Goal: Task Accomplishment & Management: Manage account settings

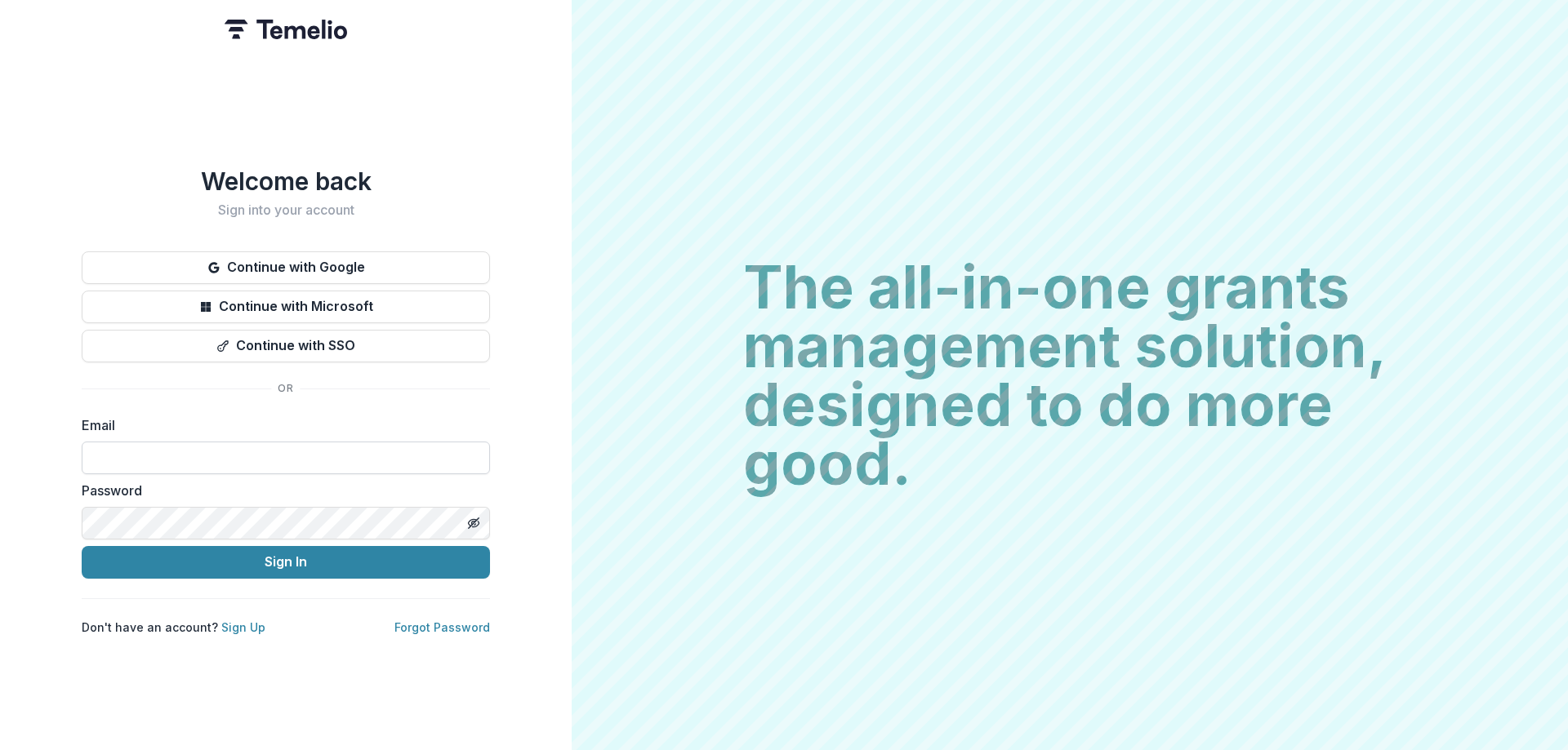
click at [189, 447] on input at bounding box center [286, 457] width 408 height 33
type input "**********"
click at [468, 520] on icon "Toggle password visibility" at bounding box center [473, 523] width 13 height 13
click at [82, 546] on button "Sign In" at bounding box center [286, 562] width 408 height 33
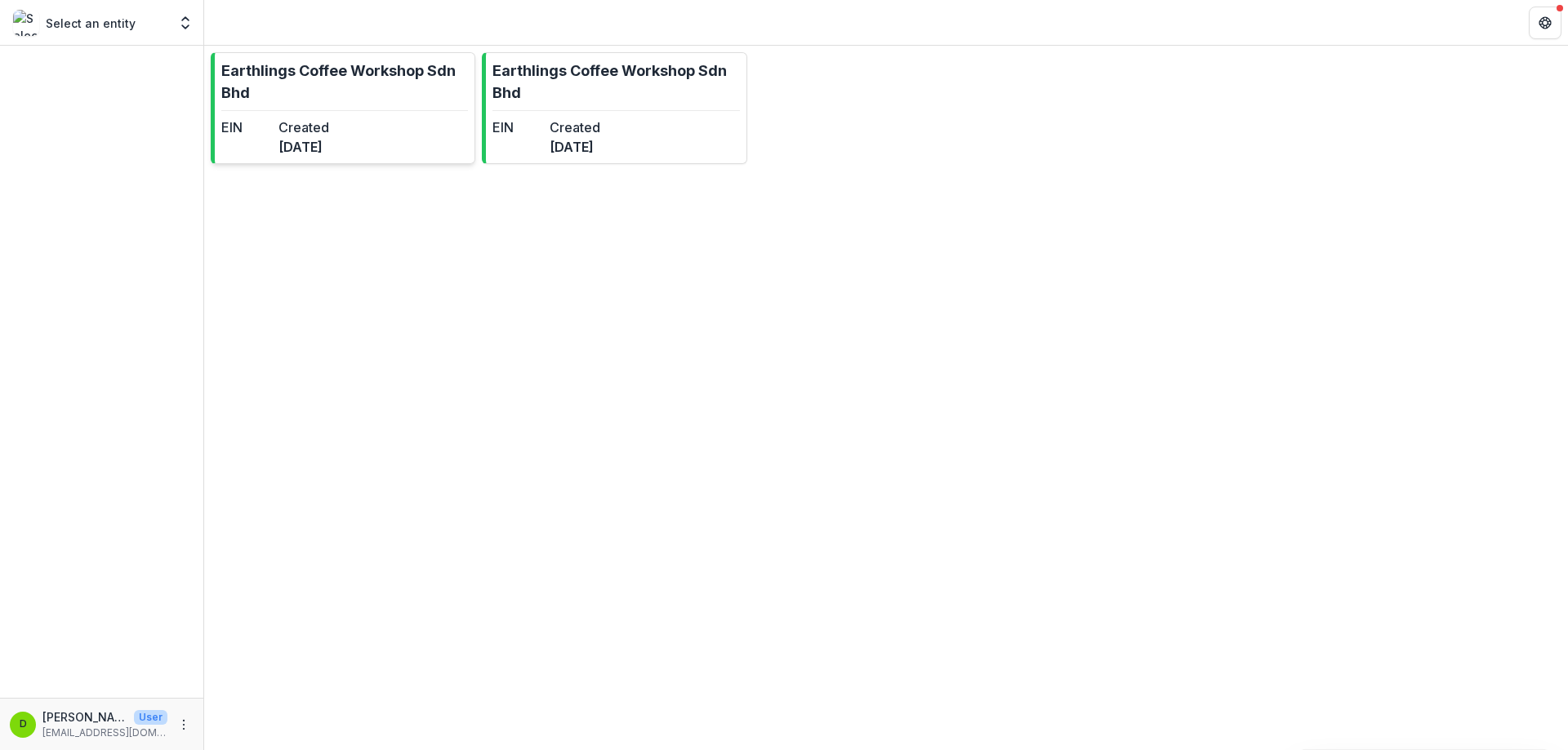
click at [329, 138] on dd "[DATE]" at bounding box center [304, 147] width 51 height 20
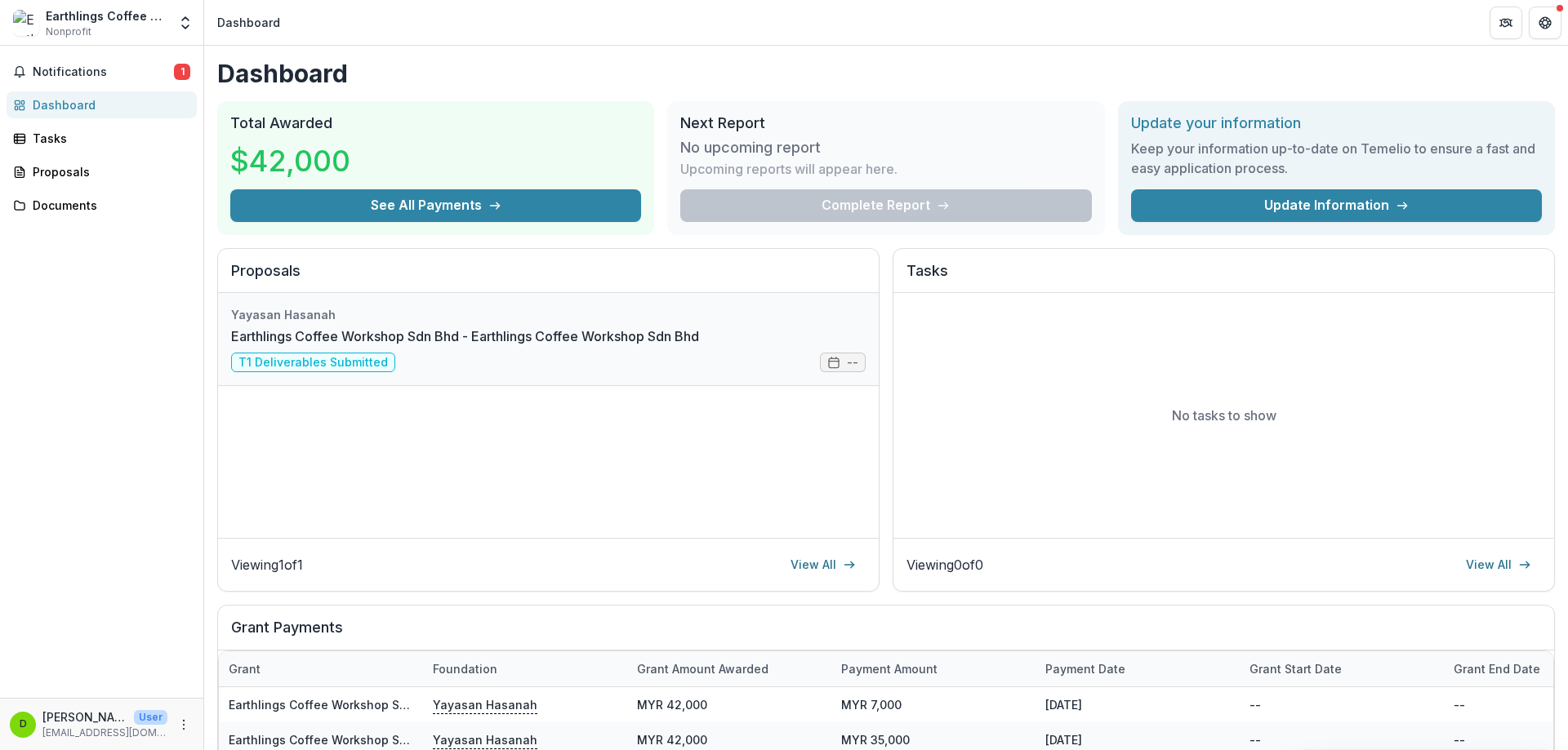
click at [433, 336] on link "Earthlings Coffee Workshop Sdn Bhd - Earthlings Coffee Workshop Sdn Bhd" at bounding box center [465, 336] width 468 height 20
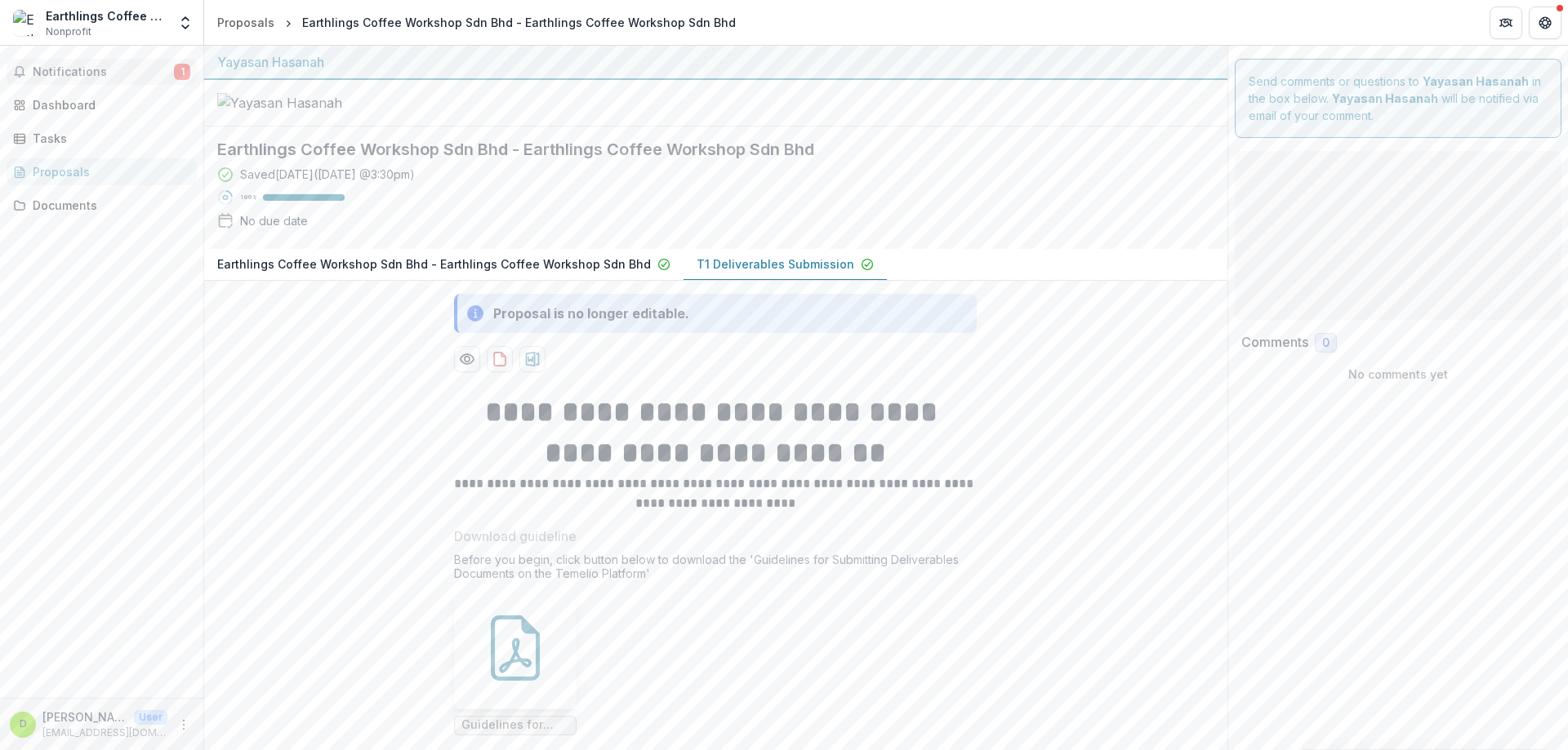
click at [173, 65] on span "Notifications" at bounding box center [103, 72] width 141 height 14
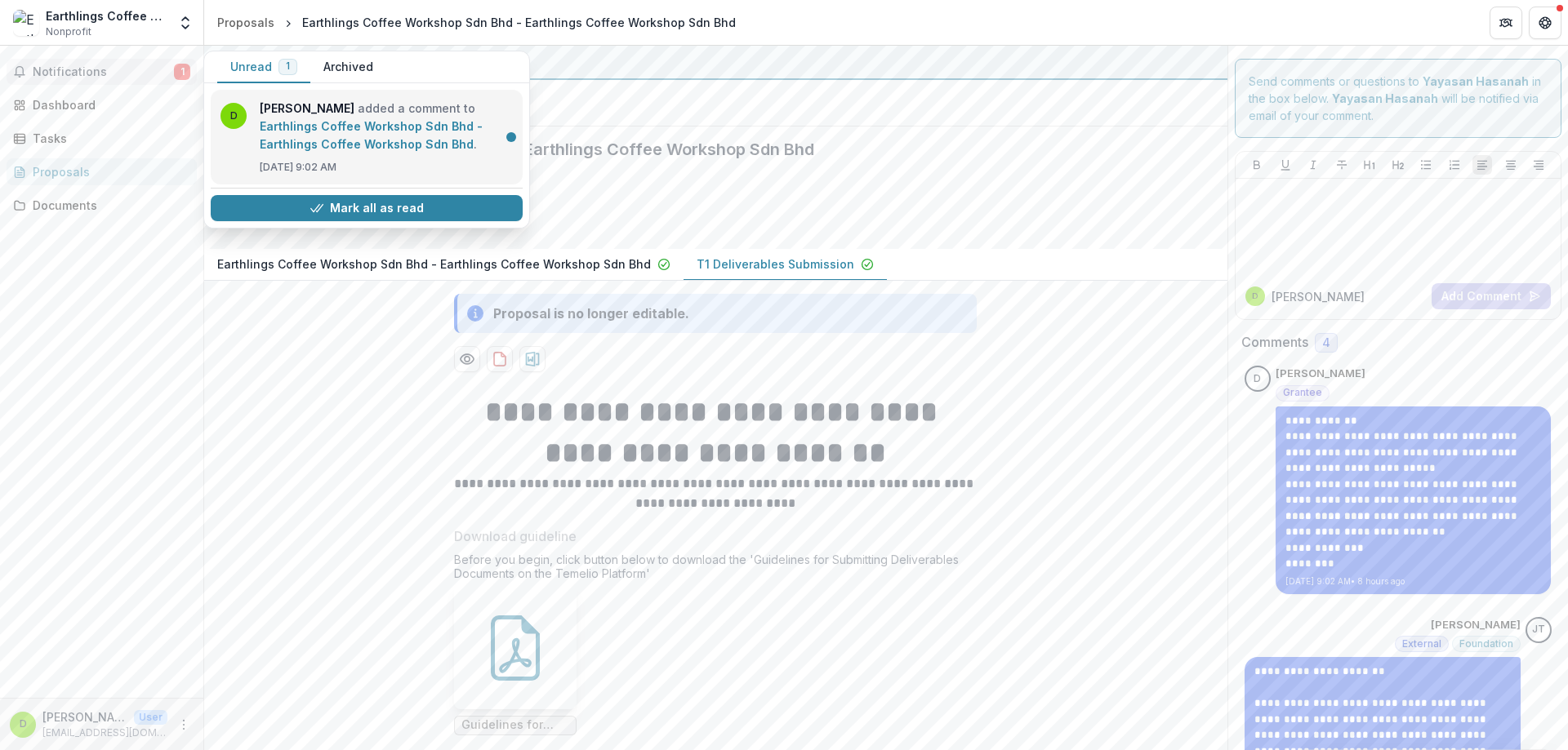
click at [404, 151] on link "Earthlings Coffee Workshop Sdn Bhd - Earthlings Coffee Workshop Sdn Bhd" at bounding box center [372, 135] width 223 height 32
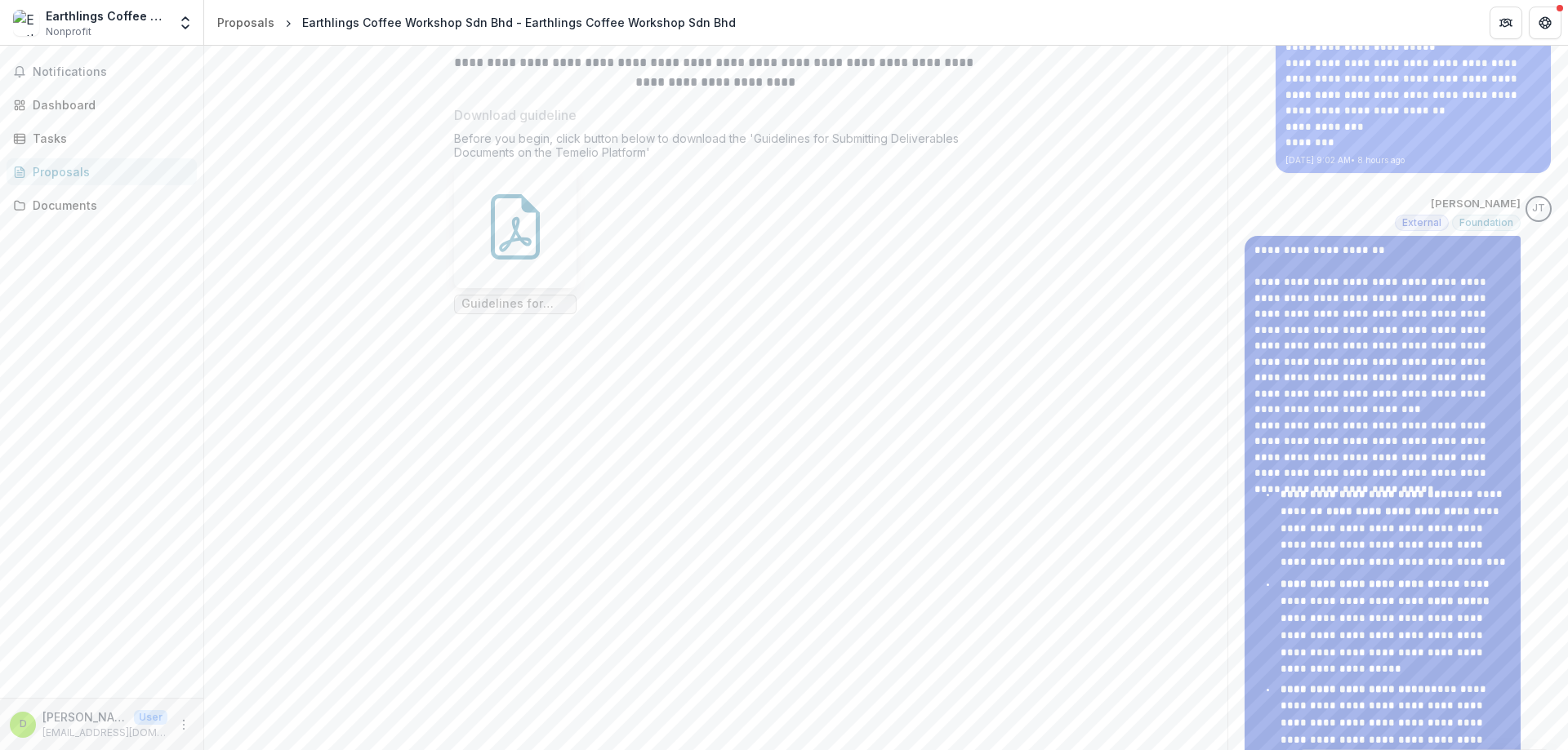
scroll to position [653, 0]
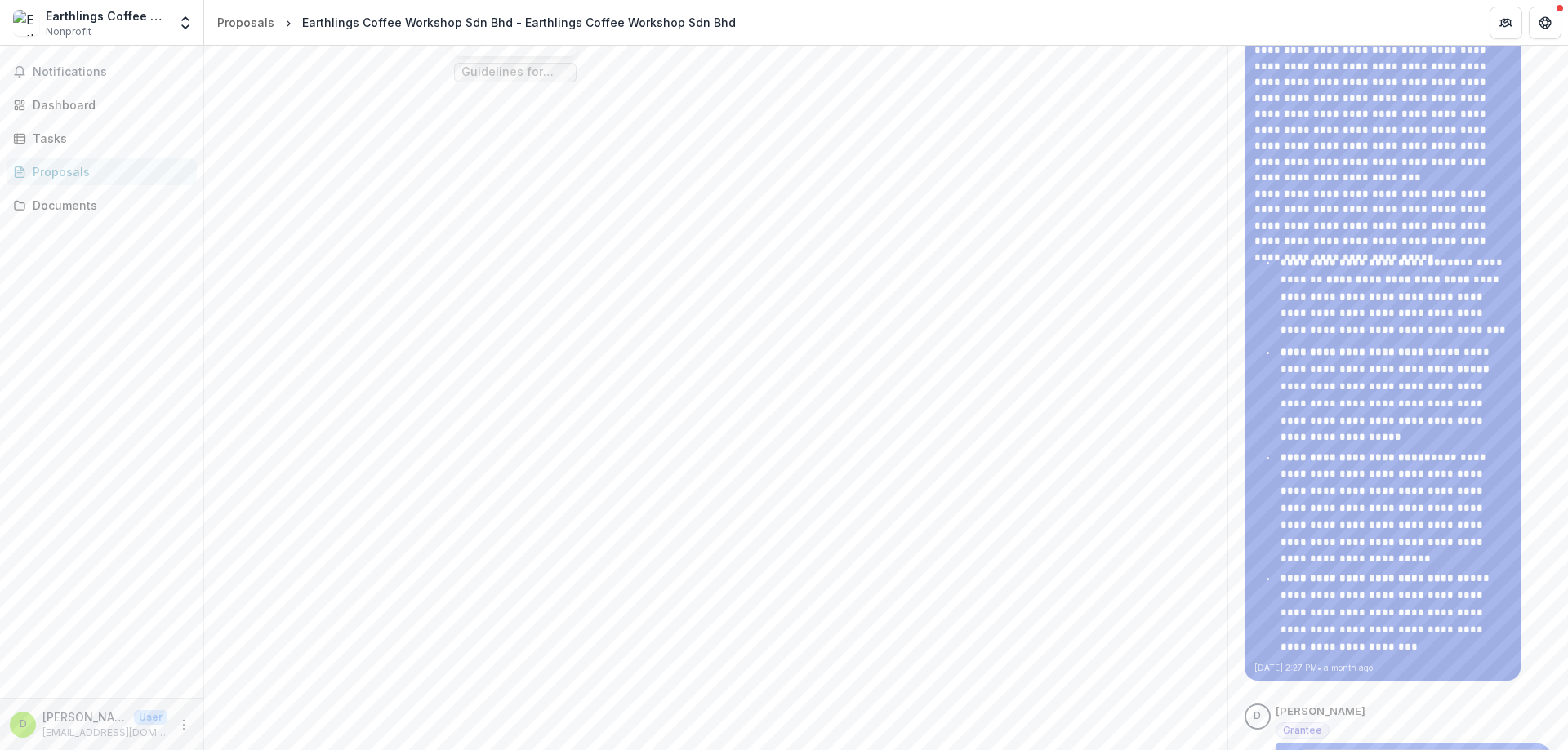
click at [1374, 524] on li "**********" at bounding box center [1390, 509] width 241 height 120
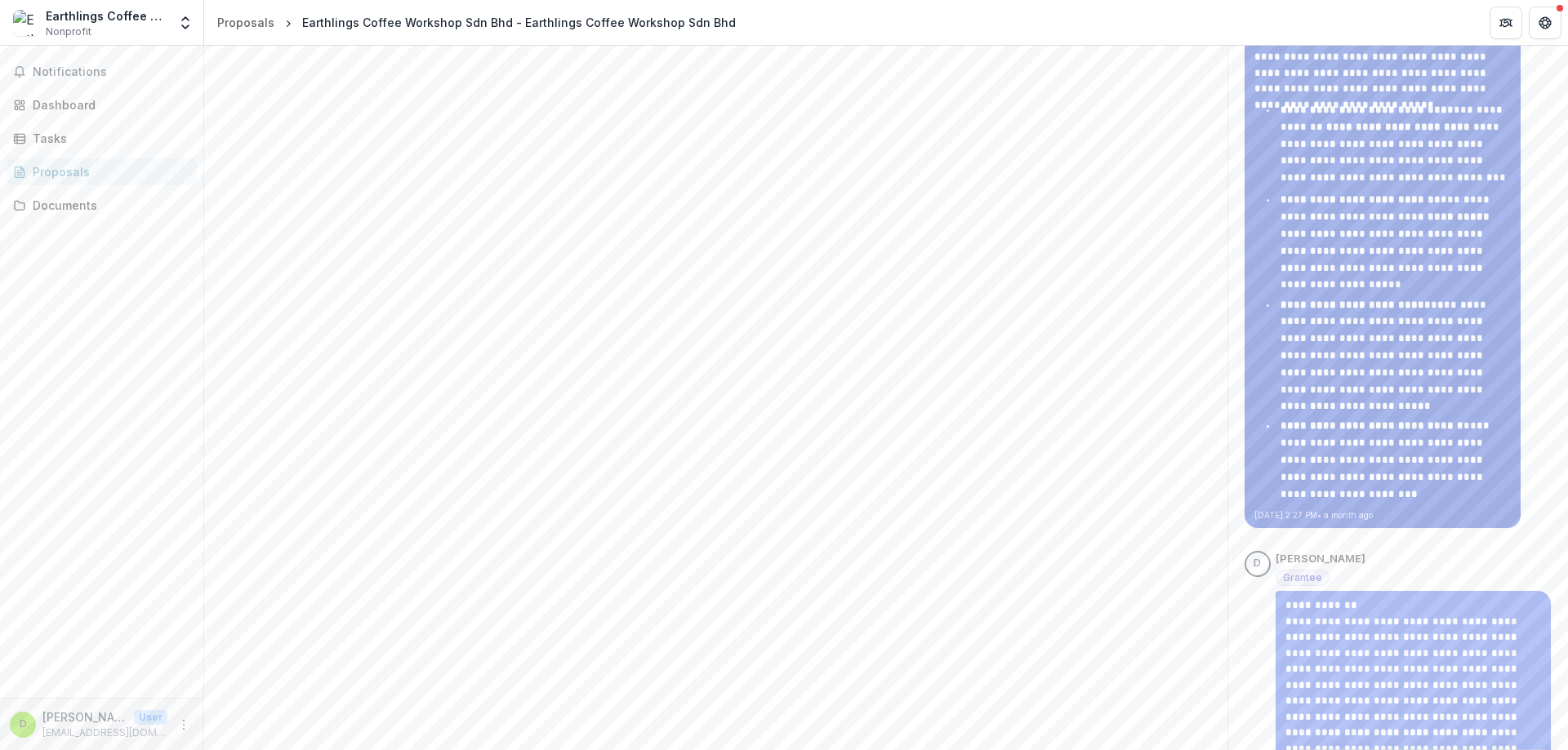
scroll to position [816, 0]
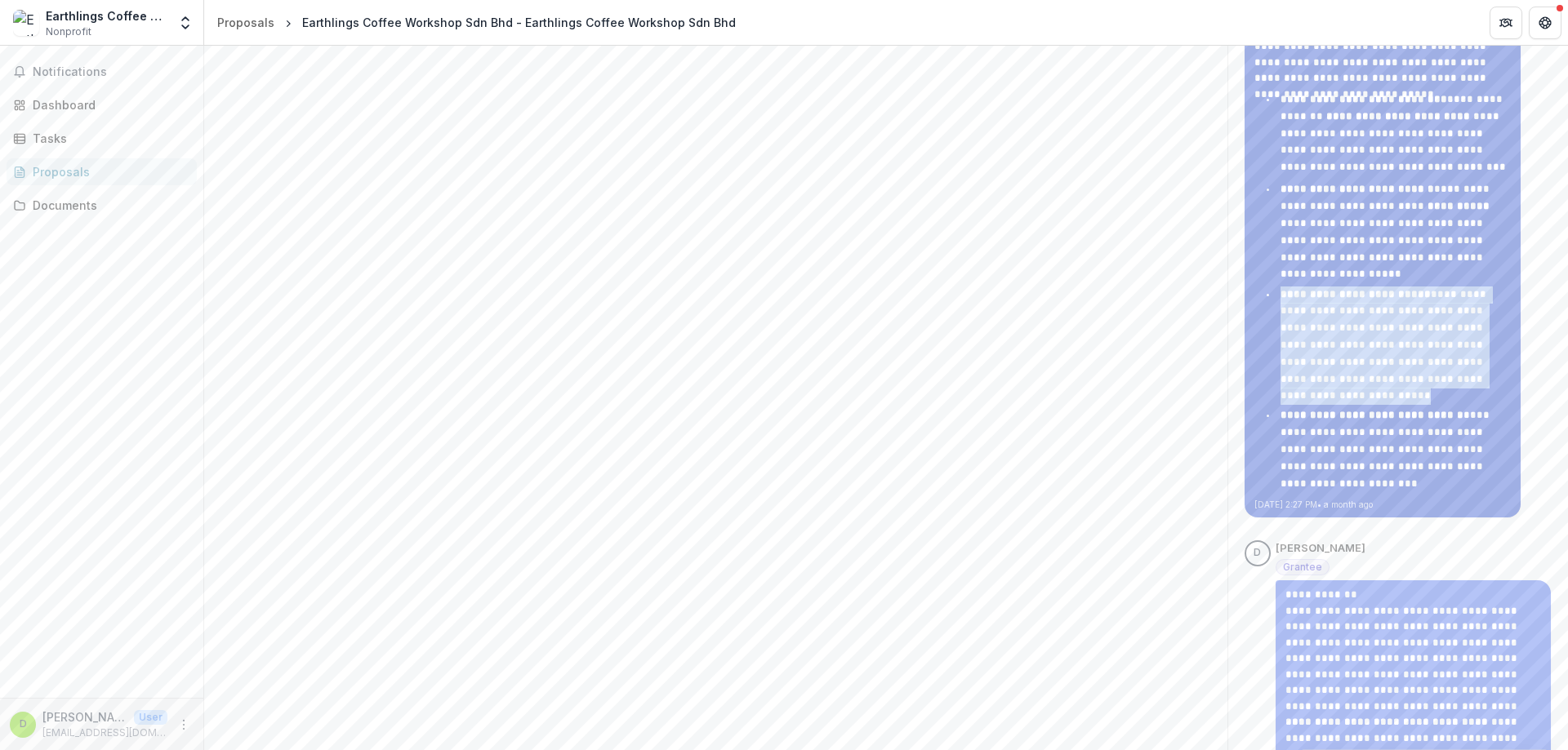
drag, startPoint x: 1369, startPoint y: 359, endPoint x: 1278, endPoint y: 278, distance: 121.8
click at [1278, 286] on li "**********" at bounding box center [1390, 346] width 241 height 120
copy p "**********"
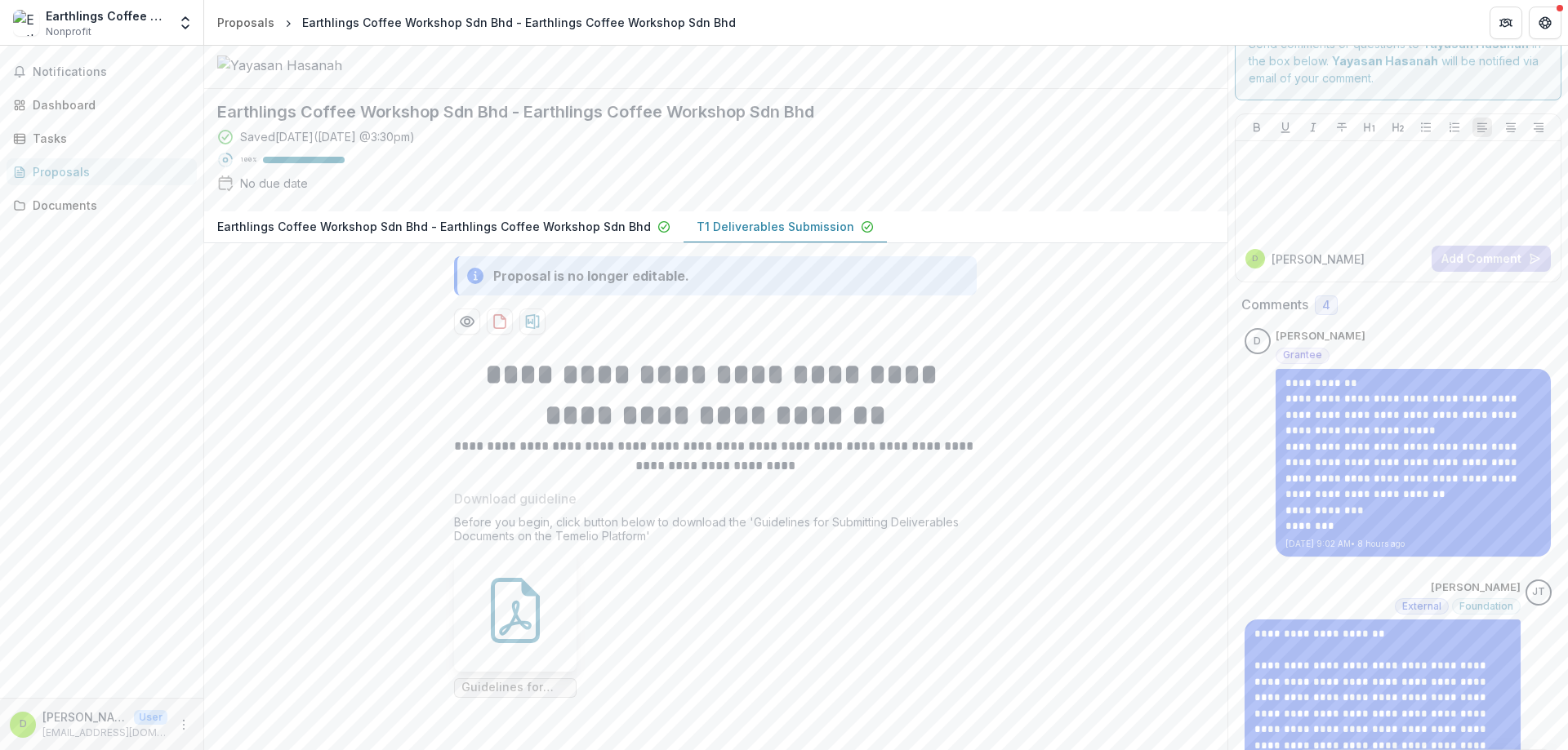
scroll to position [0, 0]
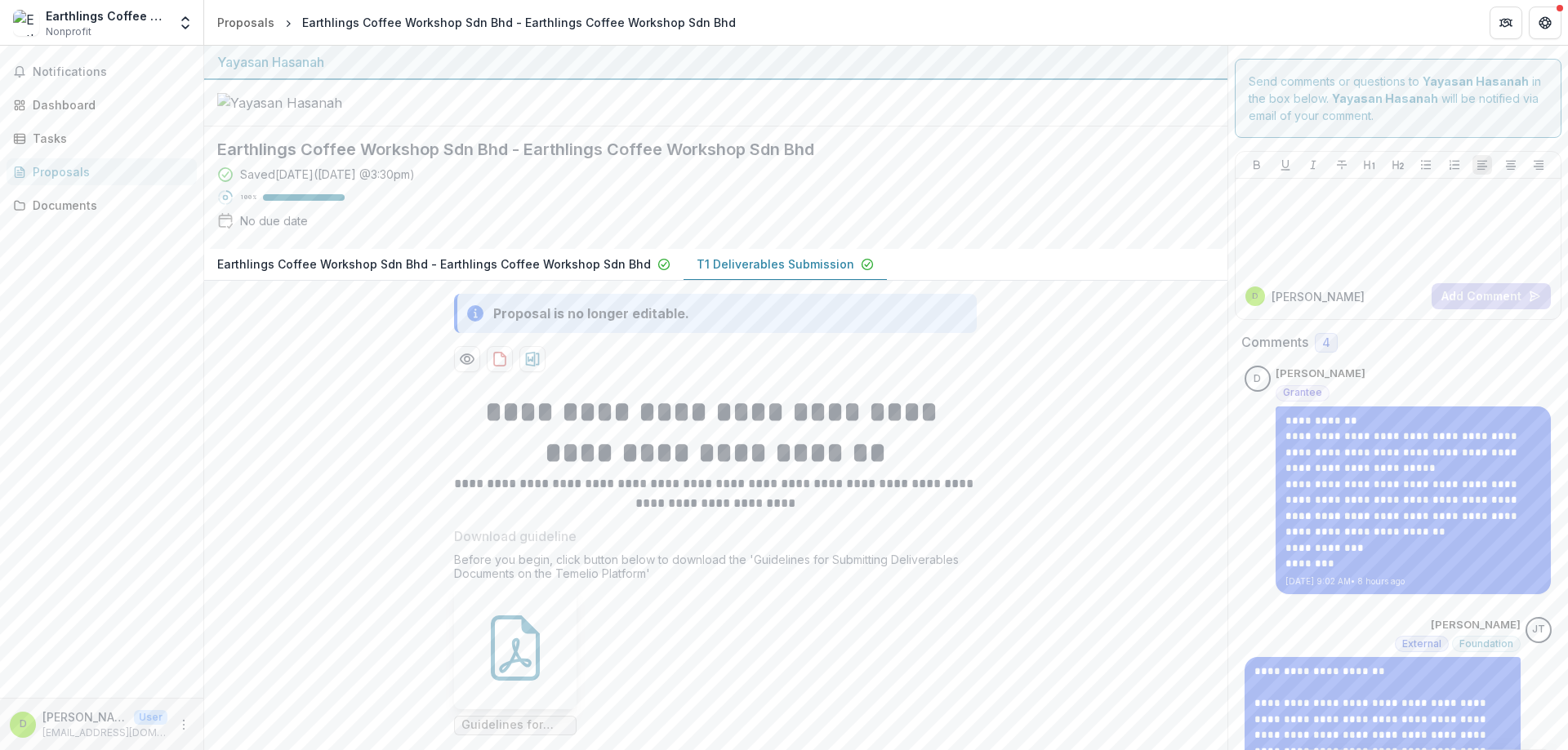
click at [697, 273] on p "T1 Deliverables Submission" at bounding box center [776, 264] width 158 height 17
click at [569, 273] on p "Earthlings Coffee Workshop Sdn Bhd - Earthlings Coffee Workshop Sdn Bhd" at bounding box center [434, 264] width 433 height 17
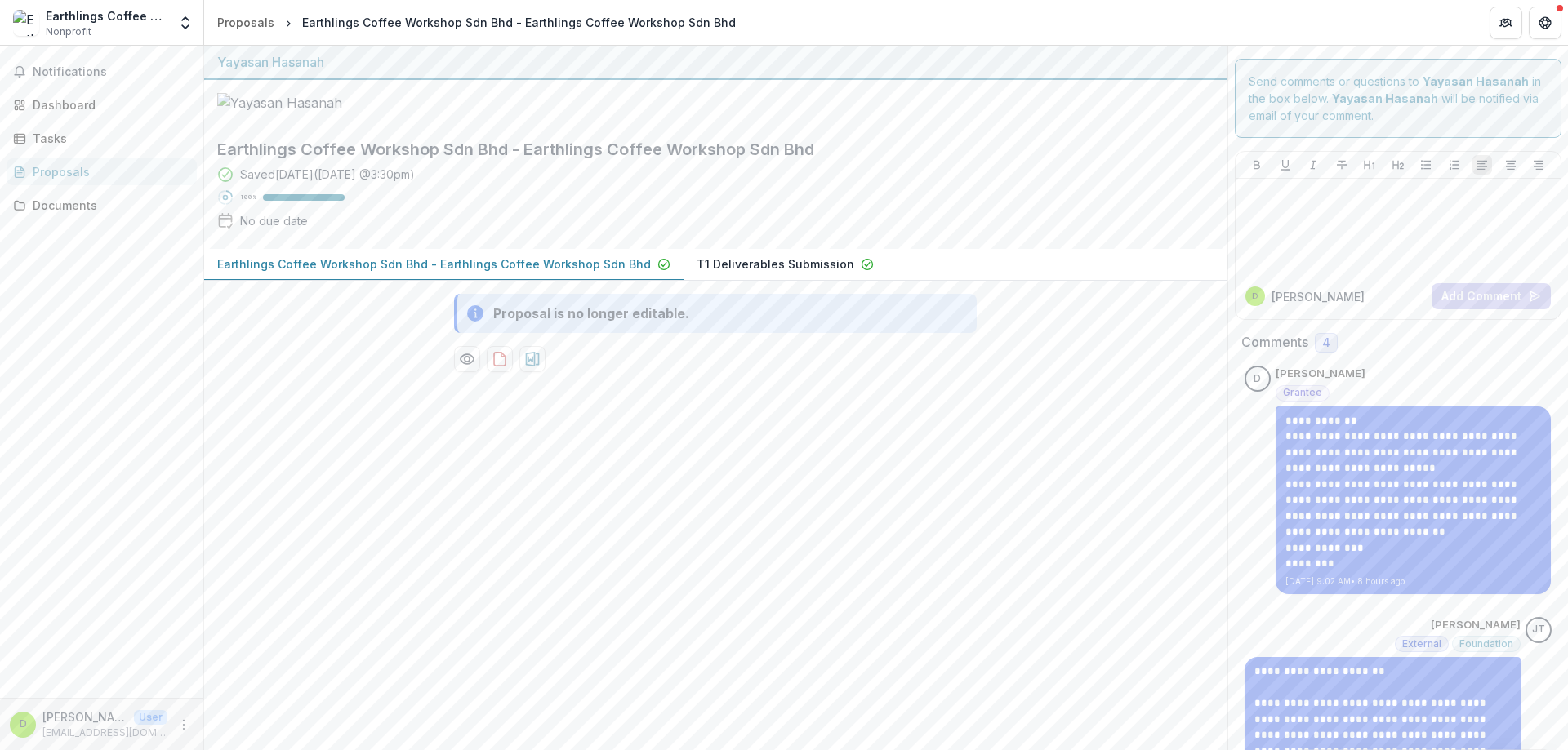
click at [665, 249] on div "Earthlings Coffee Workshop Sdn Bhd - Earthlings Coffee Workshop Sdn Bhd Saved […" at bounding box center [702, 188] width 997 height 122
click at [697, 273] on p "T1 Deliverables Submission" at bounding box center [776, 264] width 158 height 17
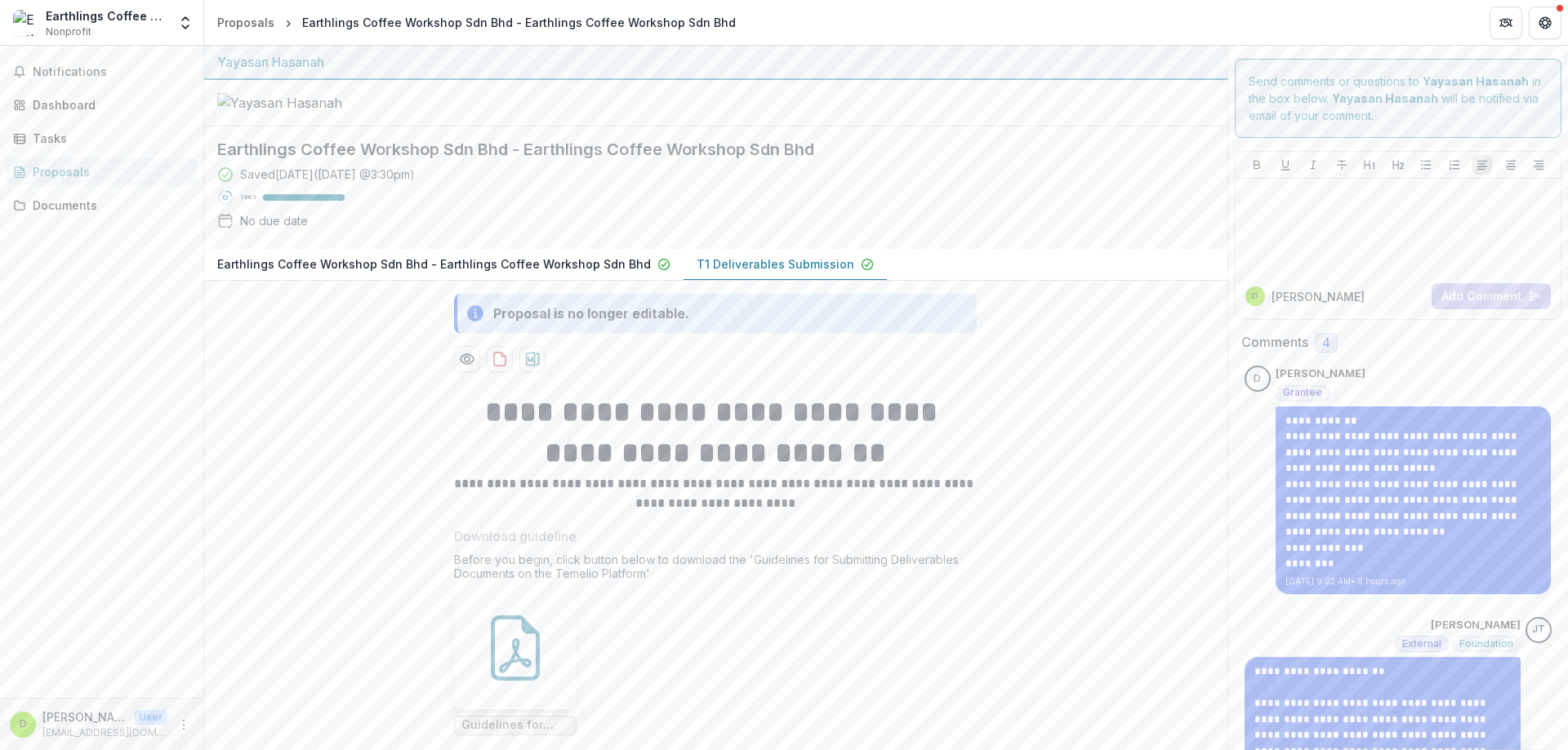
click at [697, 273] on p "T1 Deliverables Submission" at bounding box center [776, 264] width 158 height 17
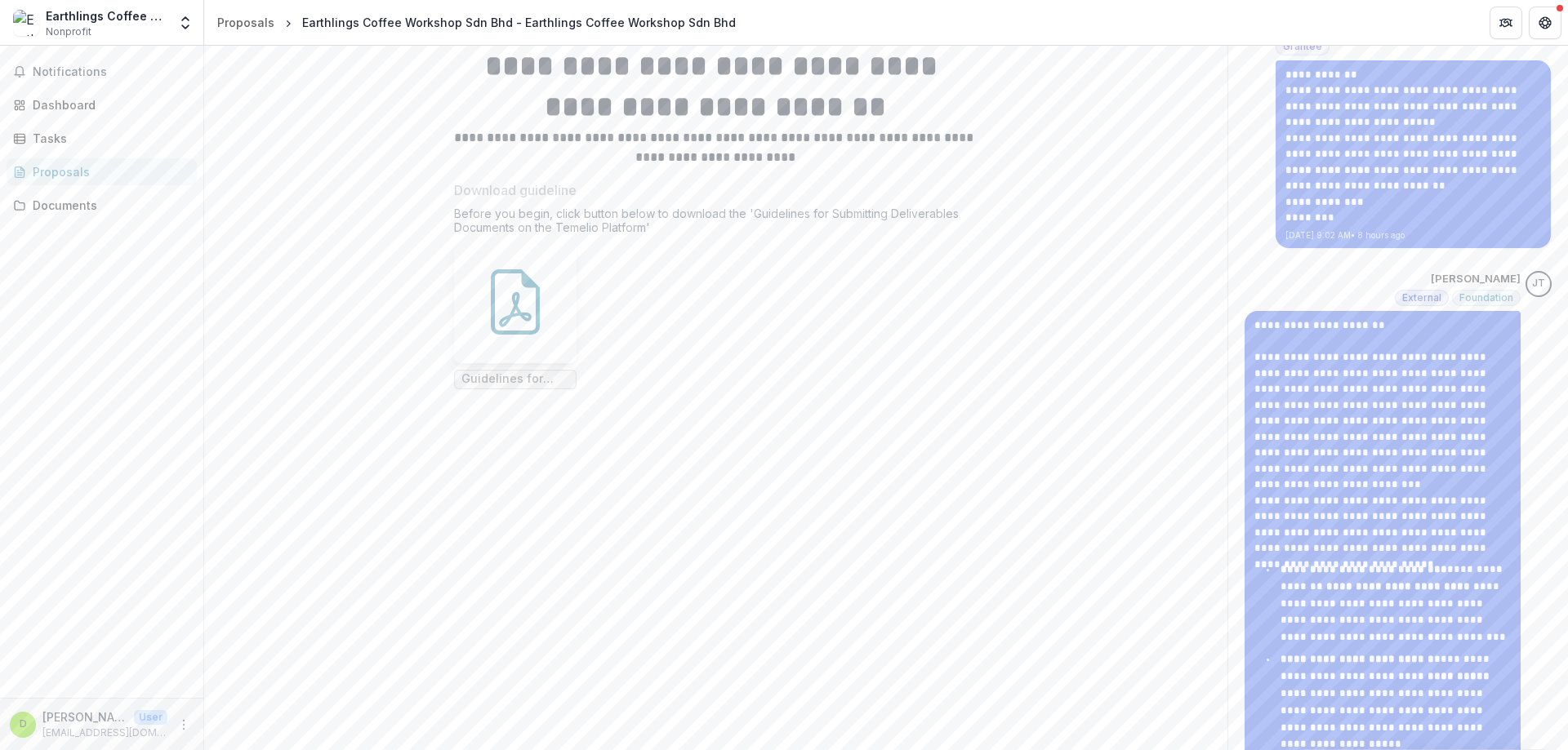
scroll to position [326, 0]
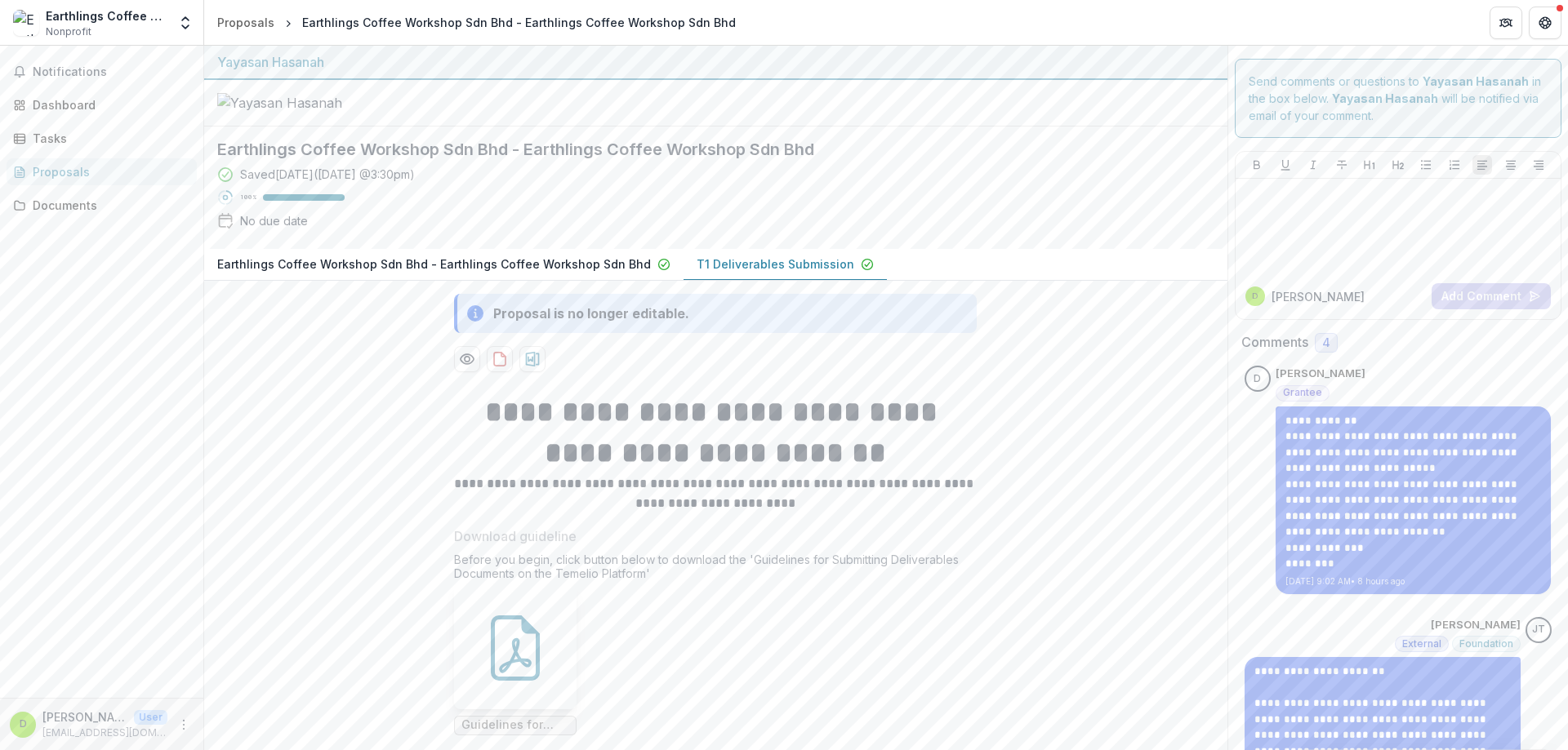
click at [173, 30] on div "Earthlings Coffee Workshop Sdn Bhd Nonprofit Nonprofits Earthlings Coffee Works…" at bounding box center [102, 23] width 190 height 33
click at [130, 79] on button "Notifications" at bounding box center [102, 72] width 190 height 26
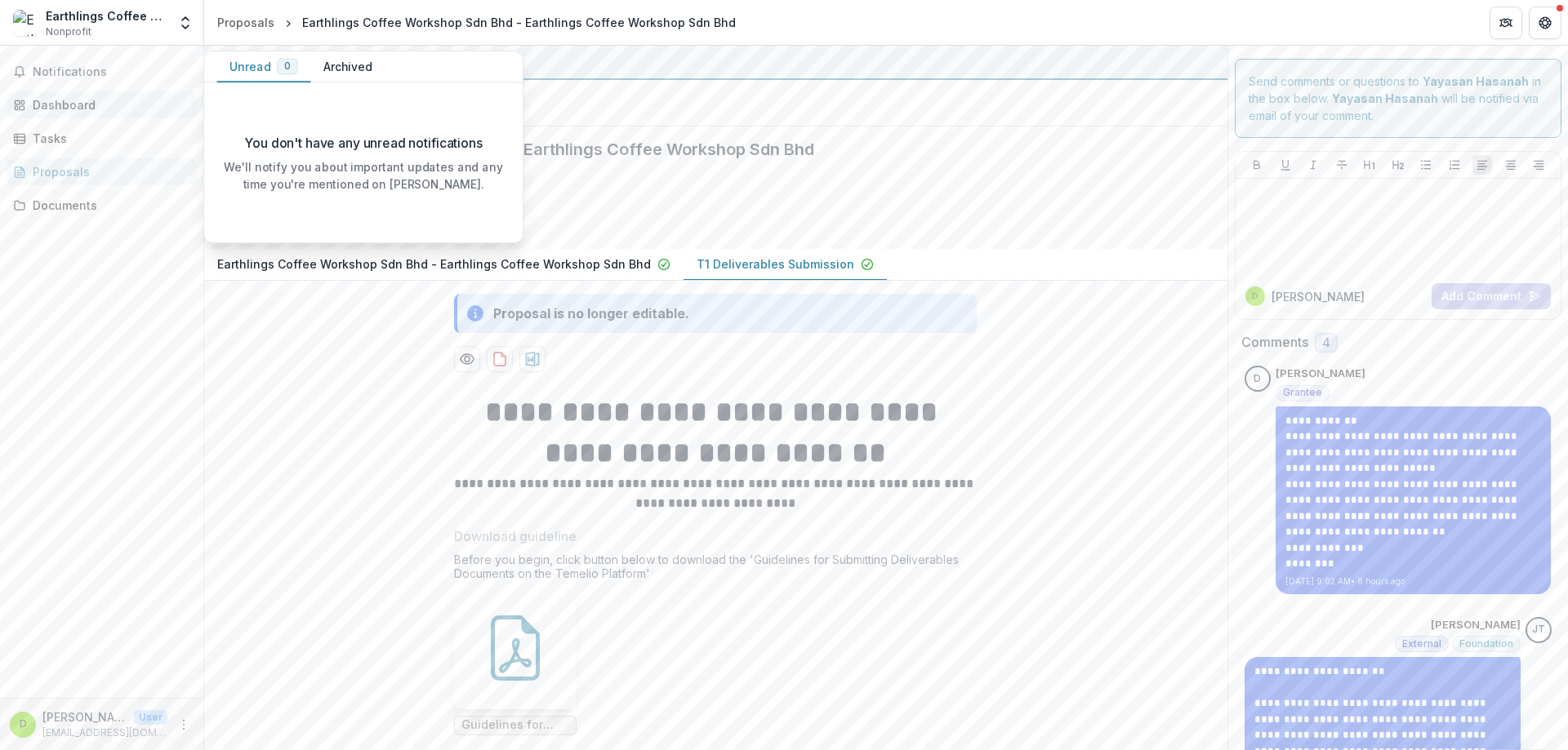
click at [128, 107] on div "Dashboard" at bounding box center [108, 104] width 151 height 17
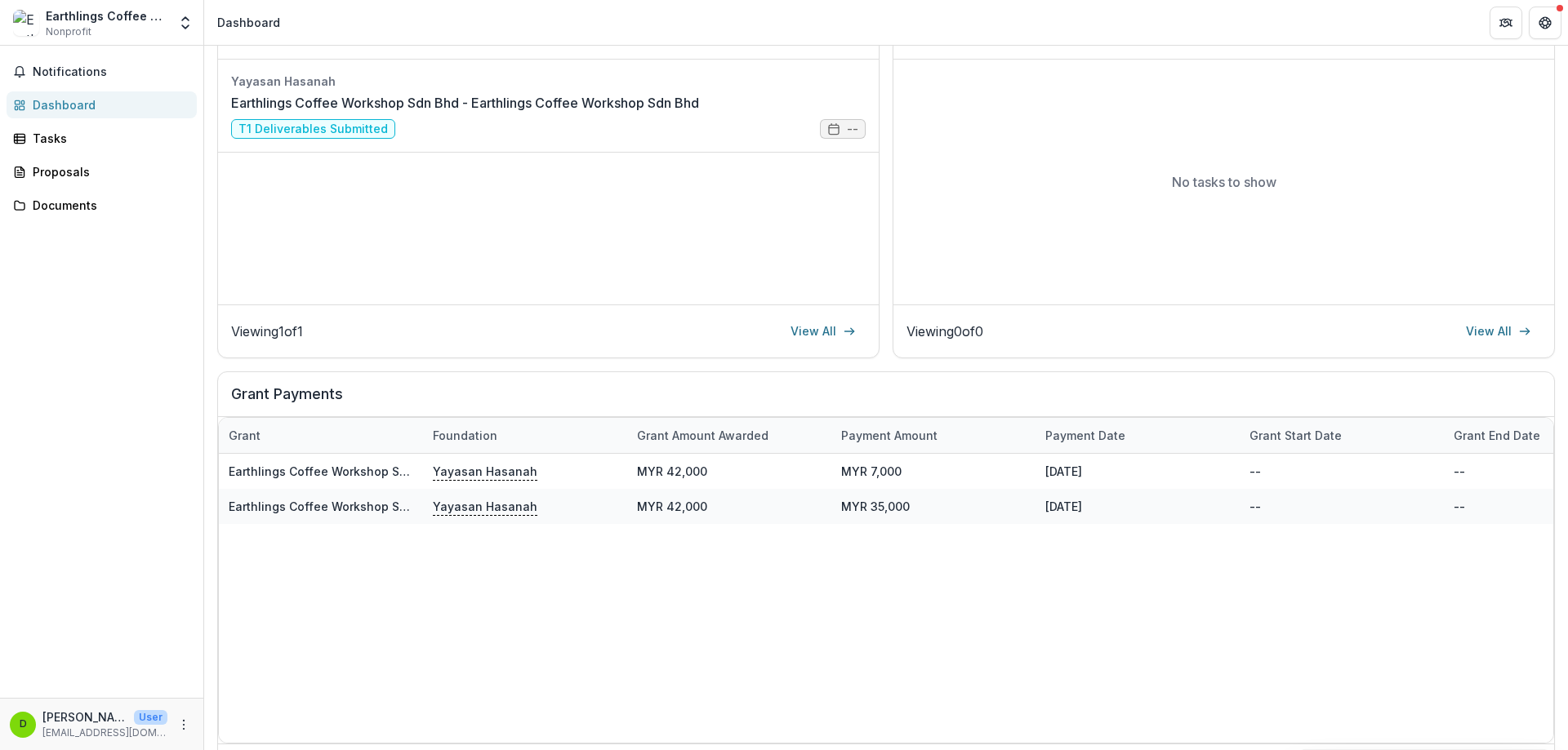
scroll to position [287, 0]
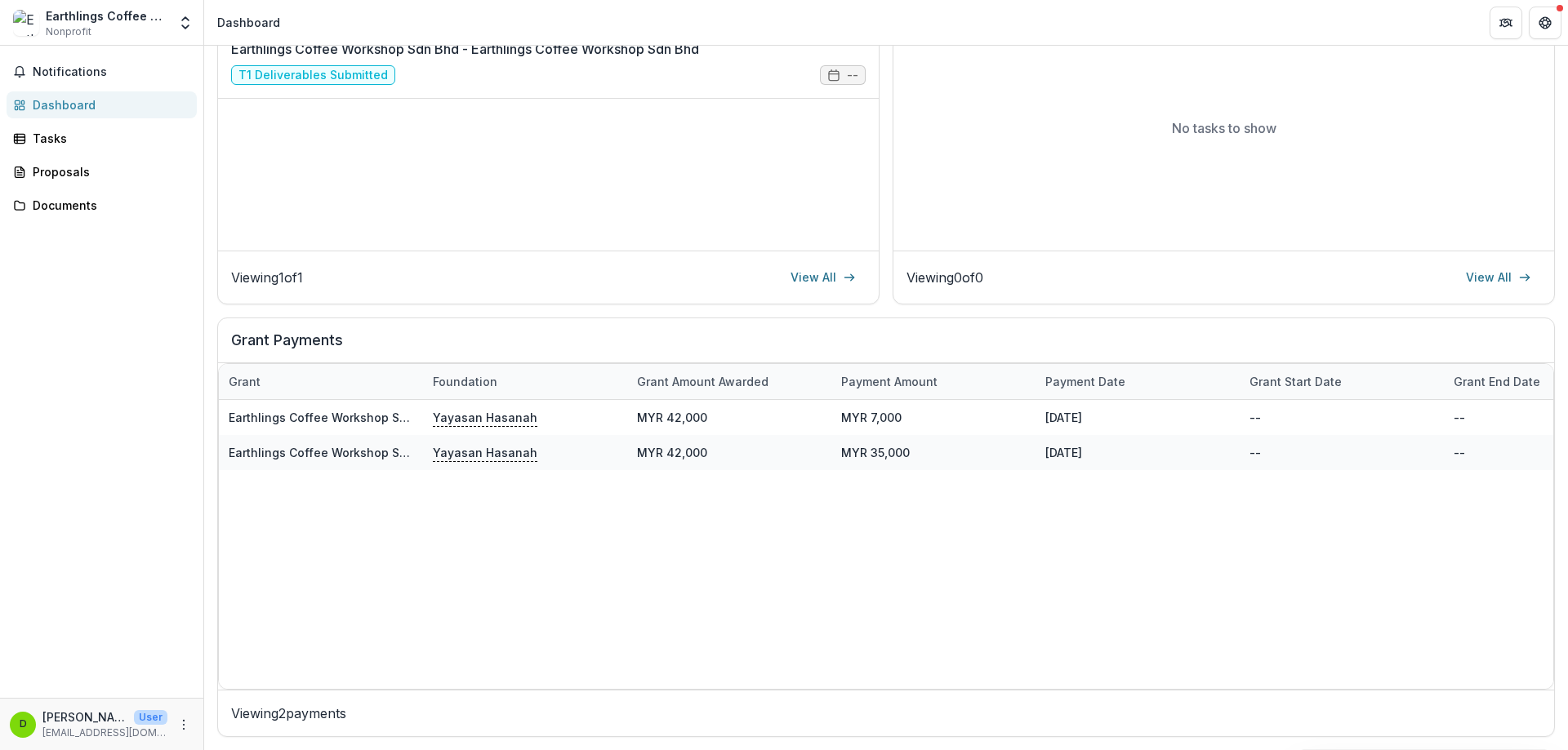
drag, startPoint x: 577, startPoint y: 690, endPoint x: 650, endPoint y: 690, distance: 73.0
click at [647, 690] on div "Viewing 2 payments" at bounding box center [886, 712] width 1336 height 46
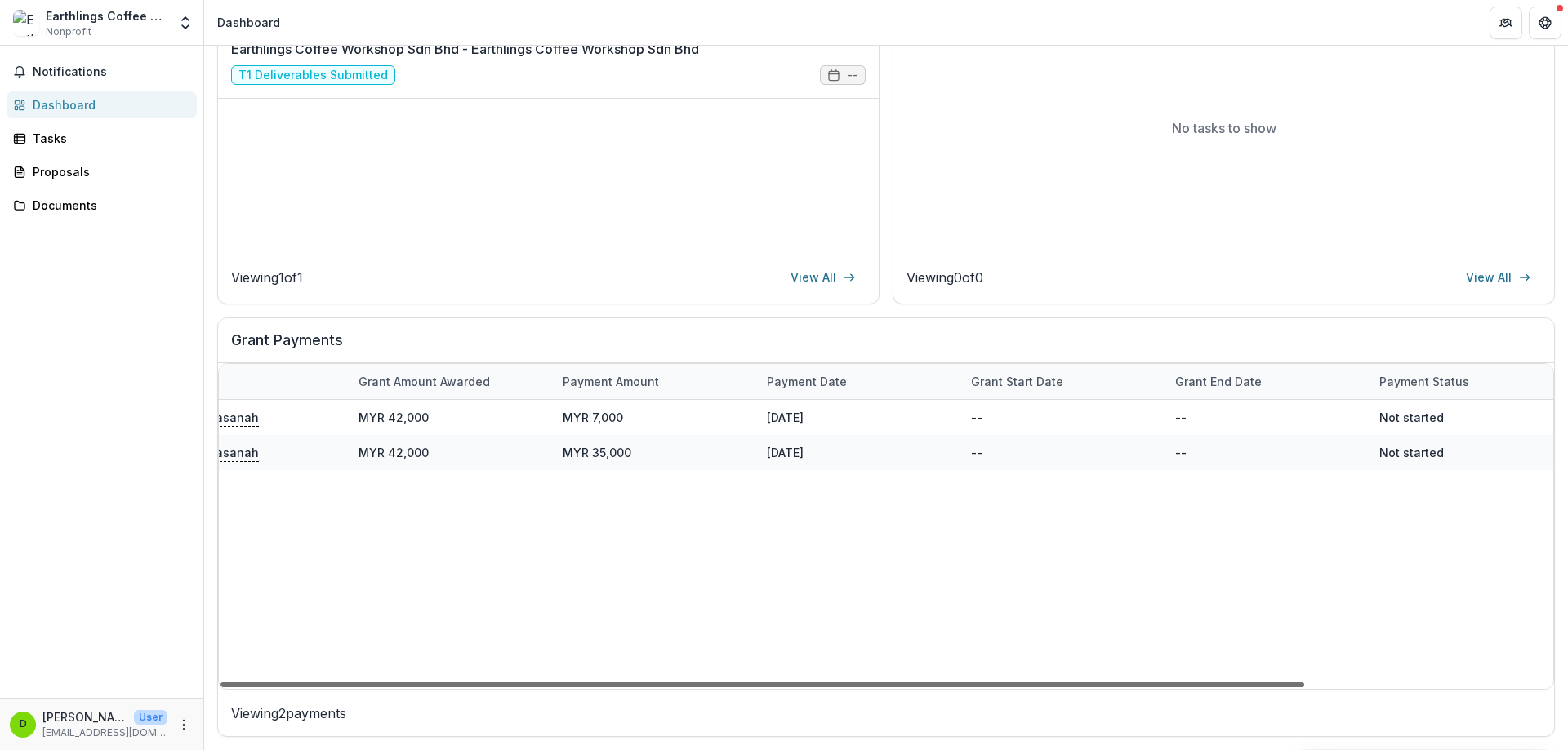
scroll to position [0, 304]
drag, startPoint x: 759, startPoint y: 682, endPoint x: 1002, endPoint y: 661, distance: 243.9
click at [1002, 682] on div at bounding box center [762, 684] width 1084 height 5
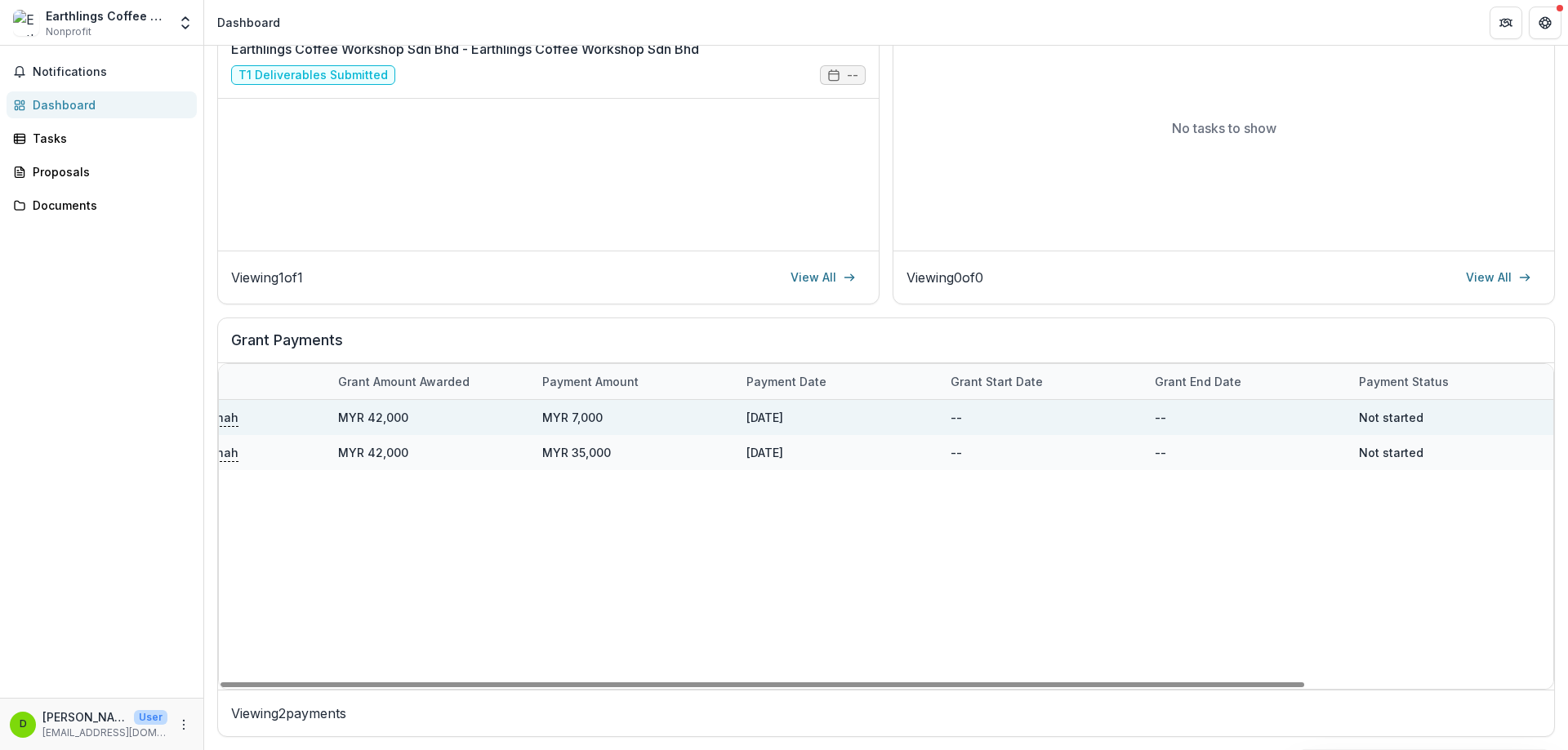
click at [565, 420] on div "MYR 7,000" at bounding box center [634, 417] width 204 height 35
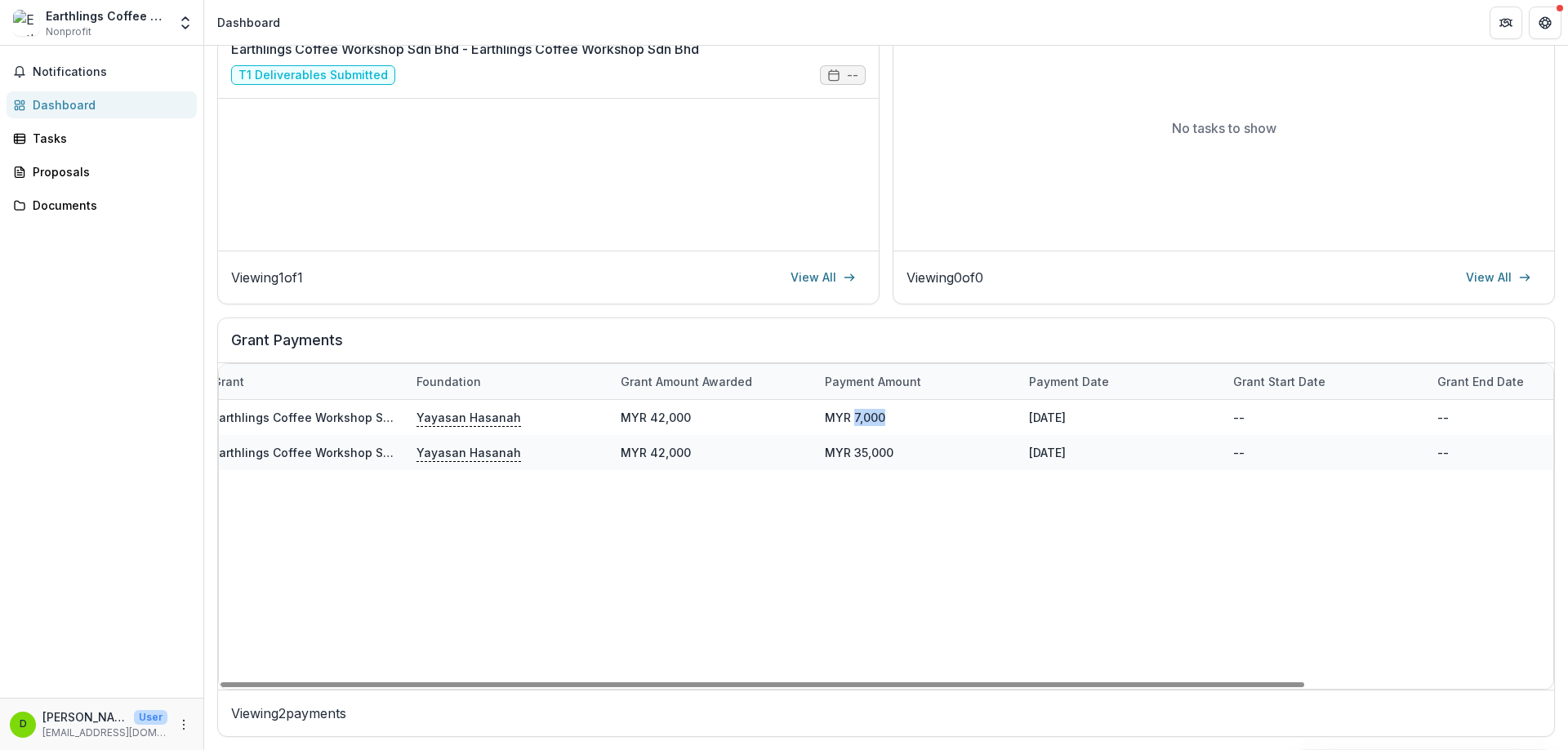
drag, startPoint x: 636, startPoint y: 681, endPoint x: 434, endPoint y: 600, distance: 217.6
click at [402, 682] on div at bounding box center [762, 684] width 1084 height 5
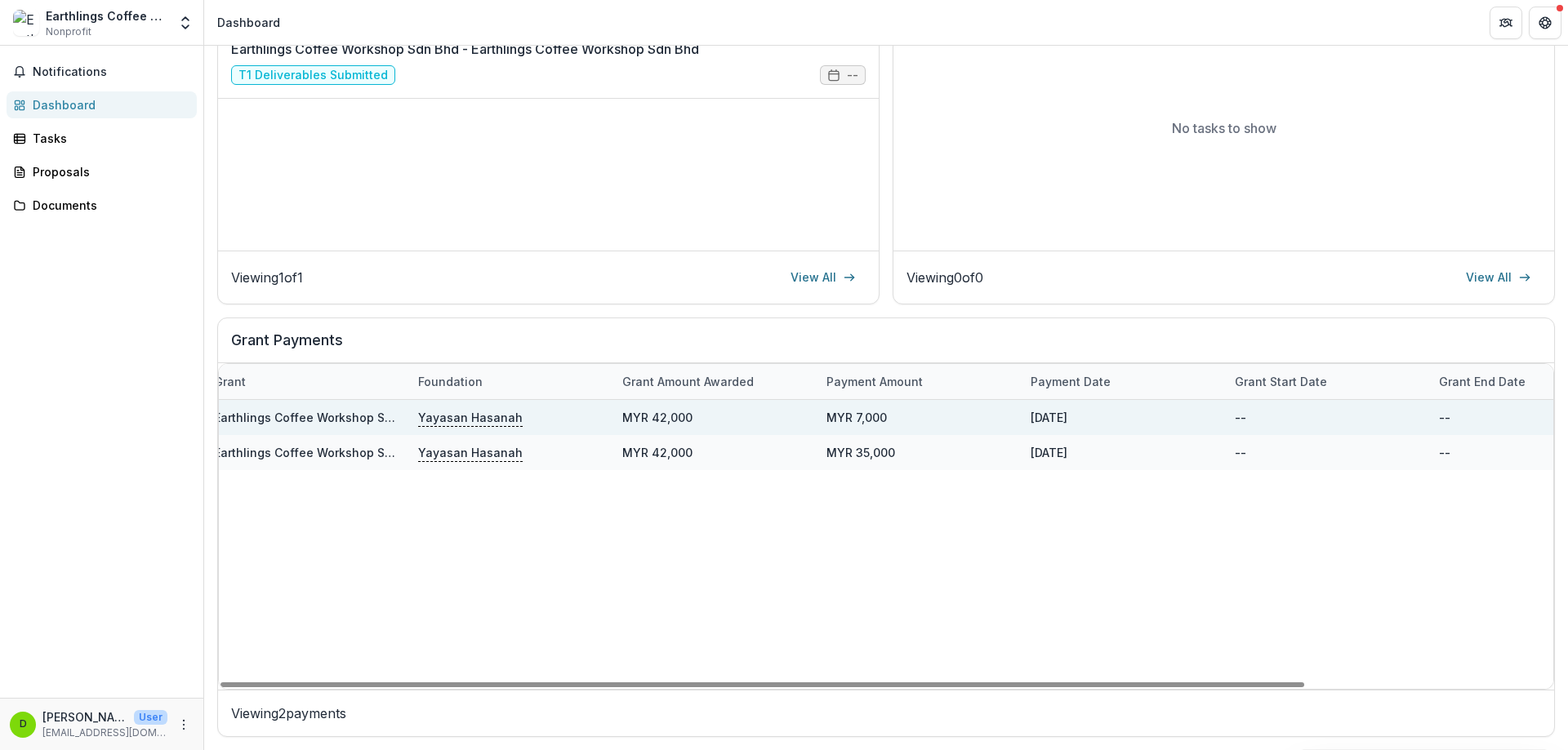
click at [483, 418] on p "Yayasan Hasanah" at bounding box center [469, 417] width 104 height 18
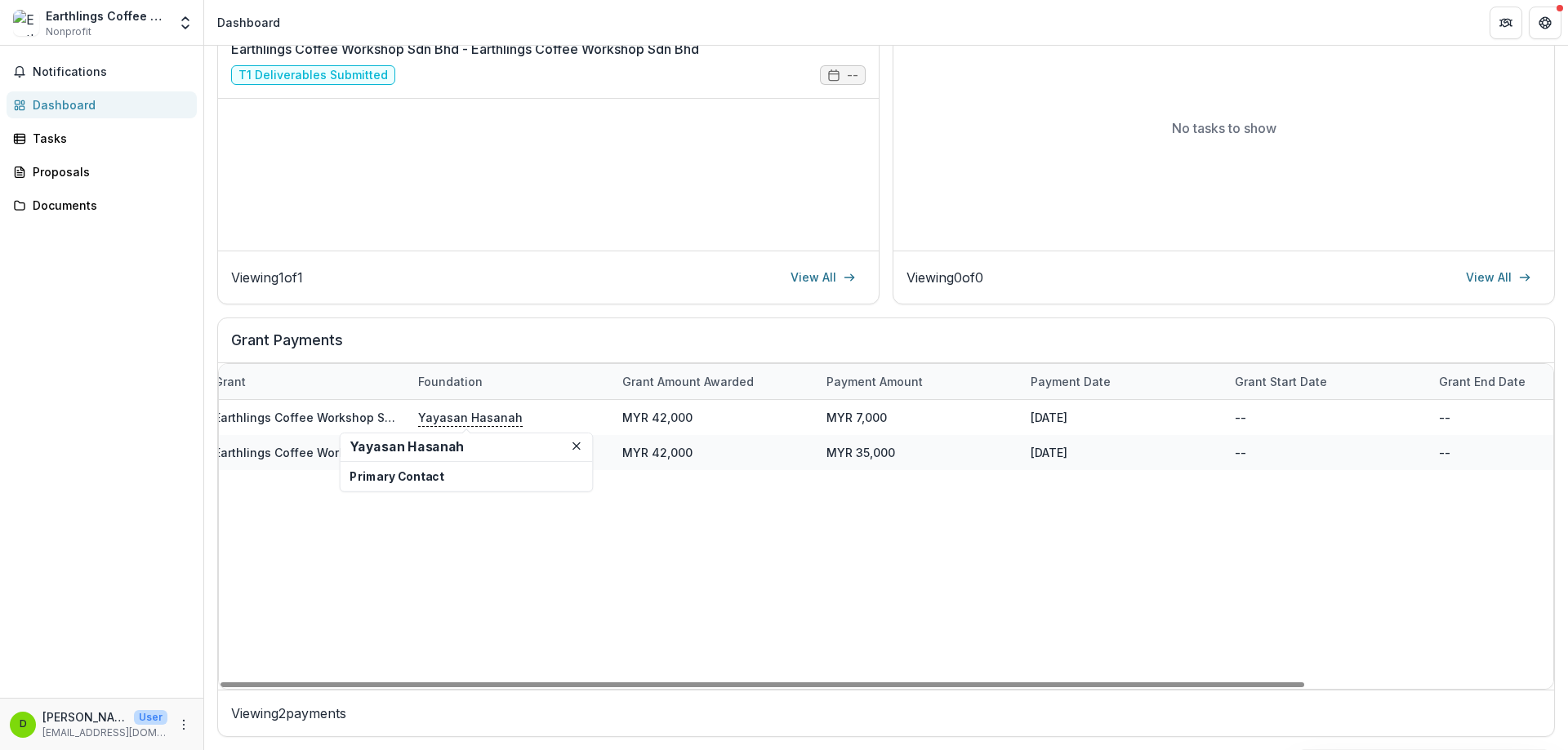
click at [447, 515] on div "Earthlings Coffee Workshop Sdn Bhd - Earthlings Coffee Workshop Sdn Bhd Yayasan…" at bounding box center [1021, 543] width 1633 height 289
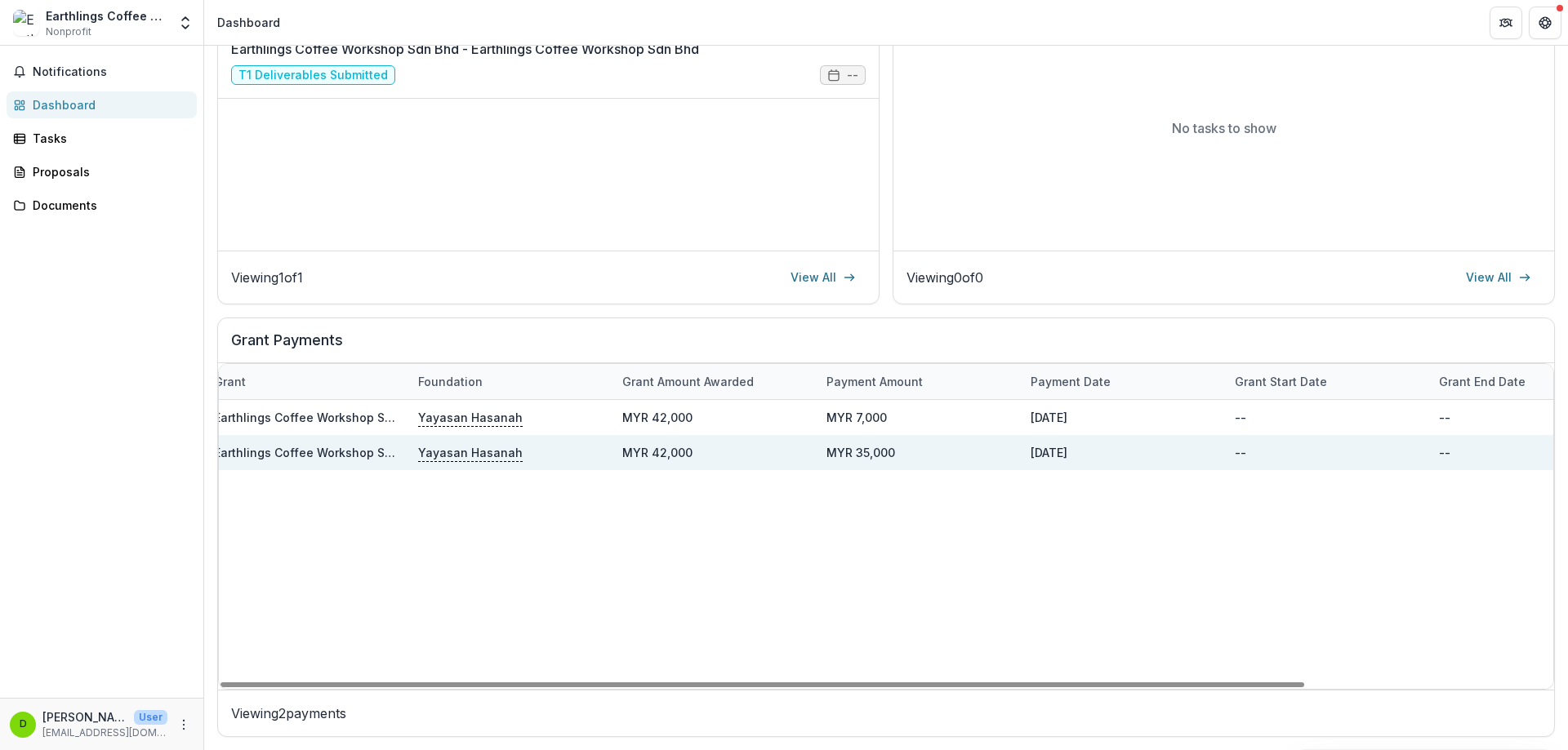
click at [464, 448] on p "Yayasan Hasanah" at bounding box center [469, 452] width 104 height 18
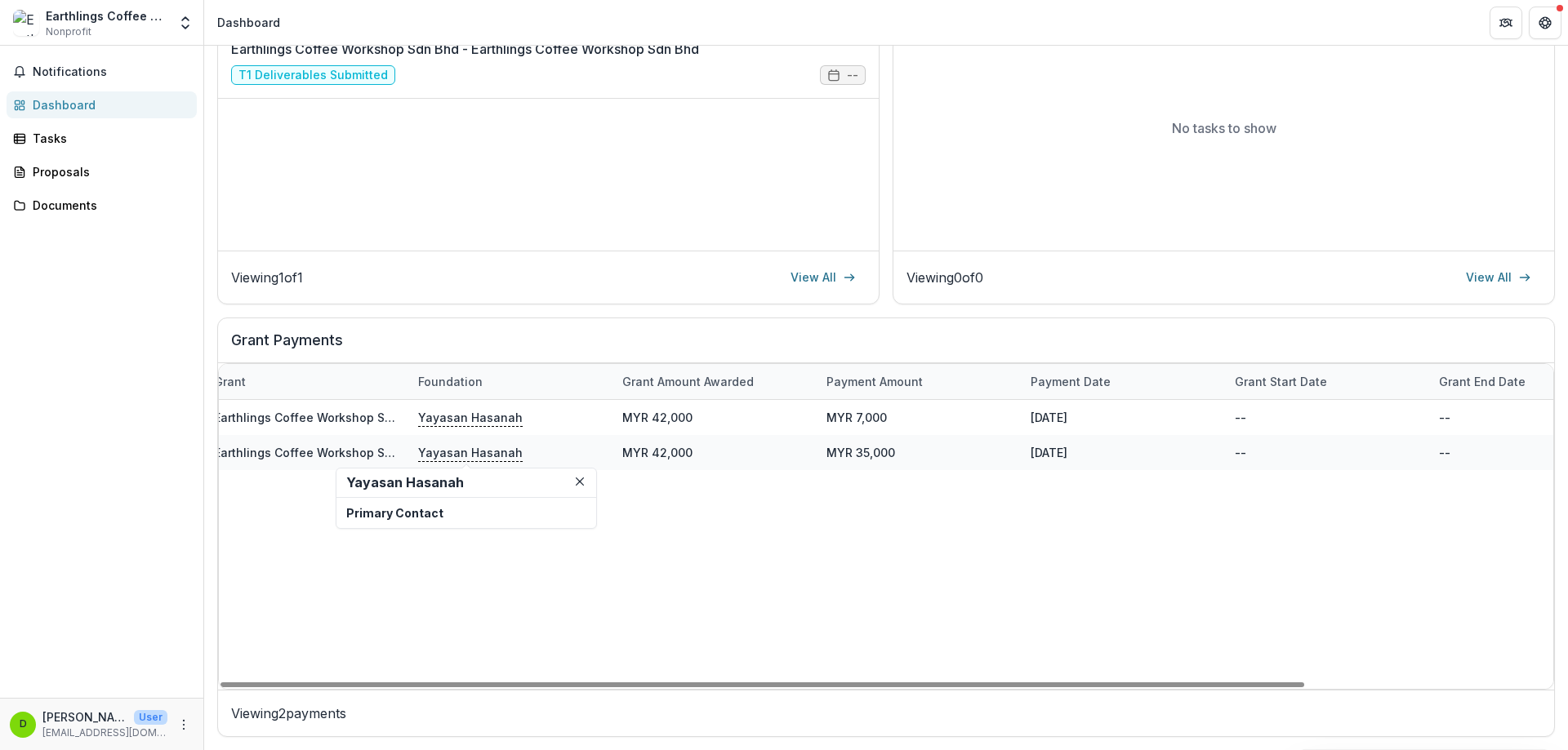
click at [914, 513] on div "Earthlings Coffee Workshop Sdn Bhd - Earthlings Coffee Workshop Sdn Bhd Yayasan…" at bounding box center [1021, 543] width 1633 height 289
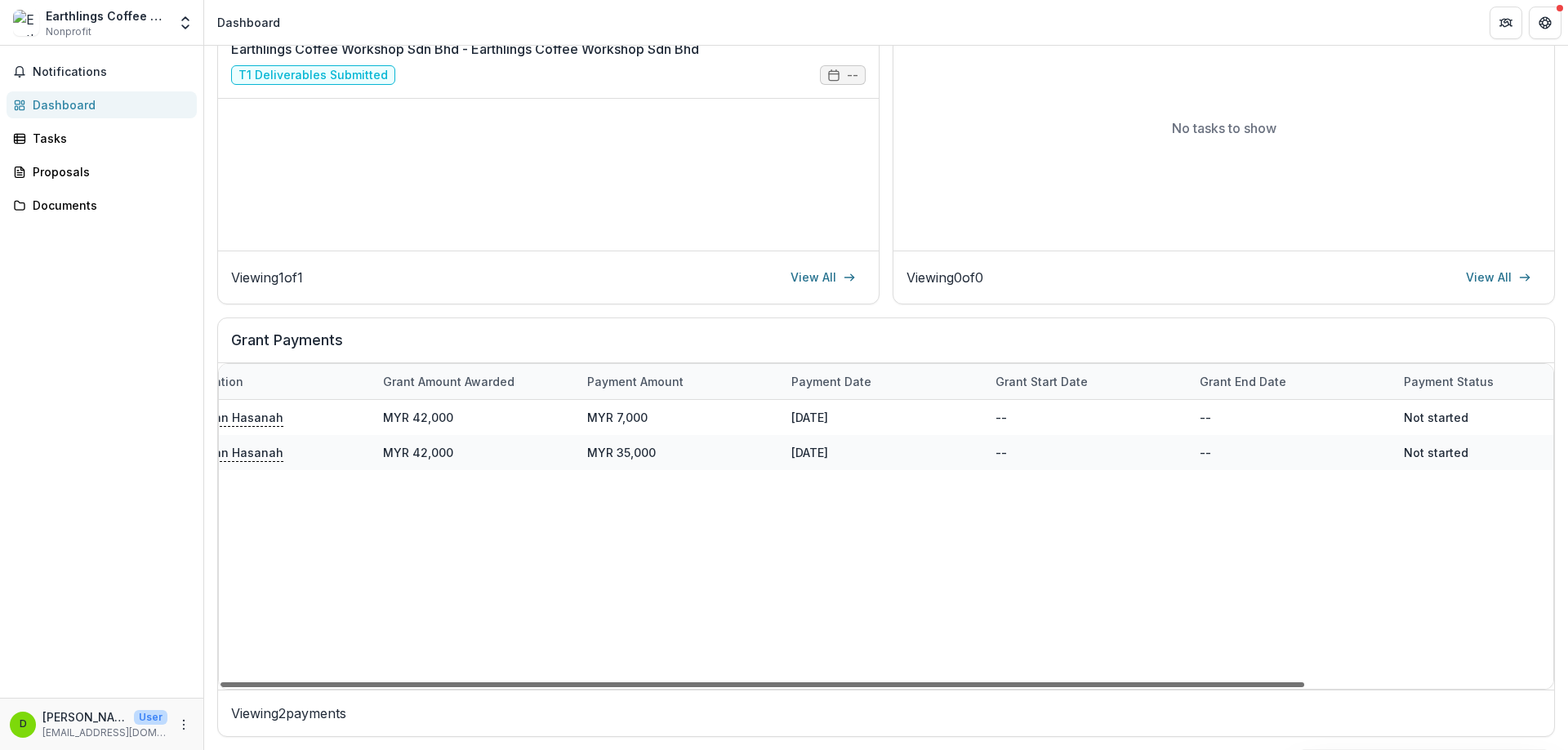
scroll to position [0, 0]
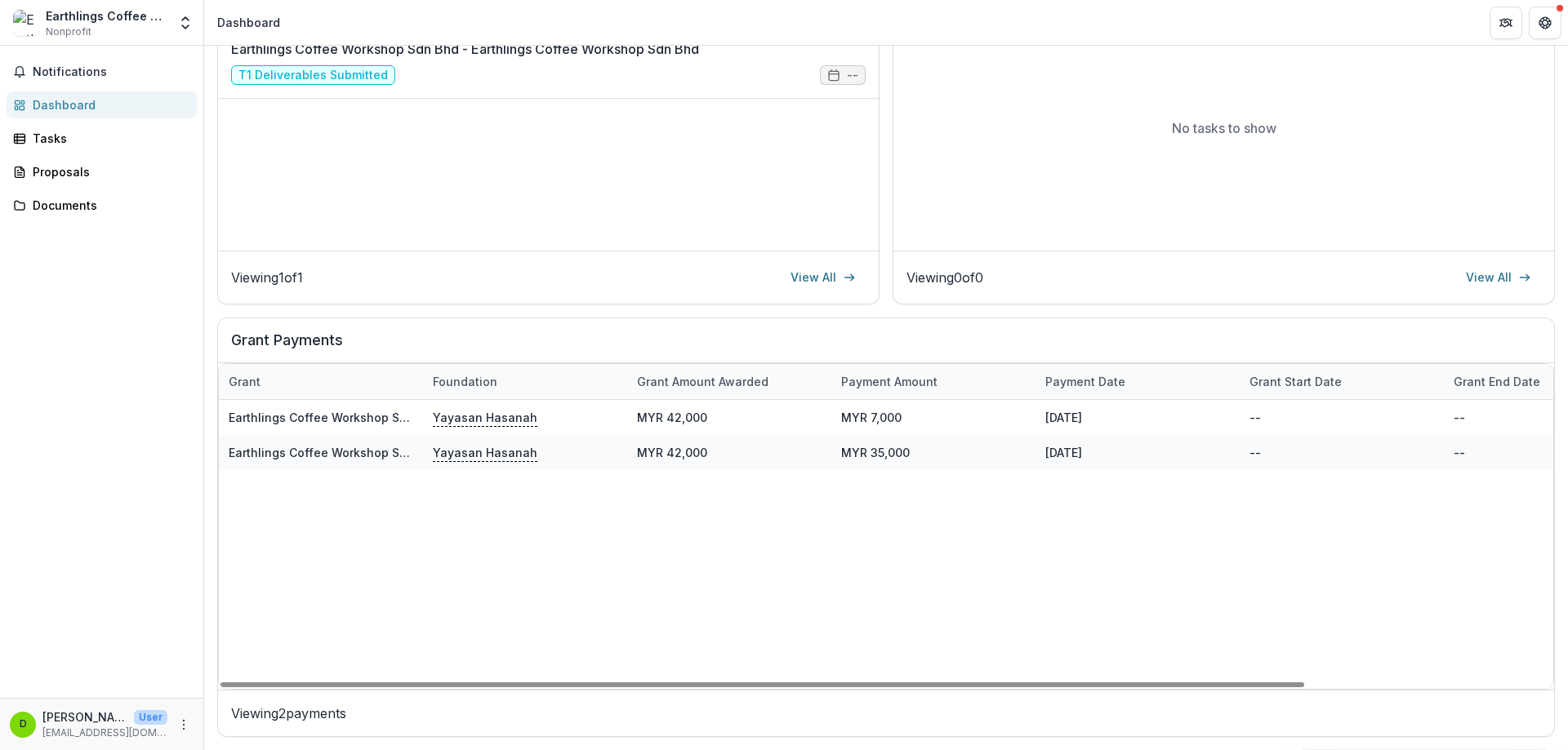
drag, startPoint x: 703, startPoint y: 683, endPoint x: 525, endPoint y: 639, distance: 183.4
click at [525, 682] on div at bounding box center [762, 684] width 1084 height 5
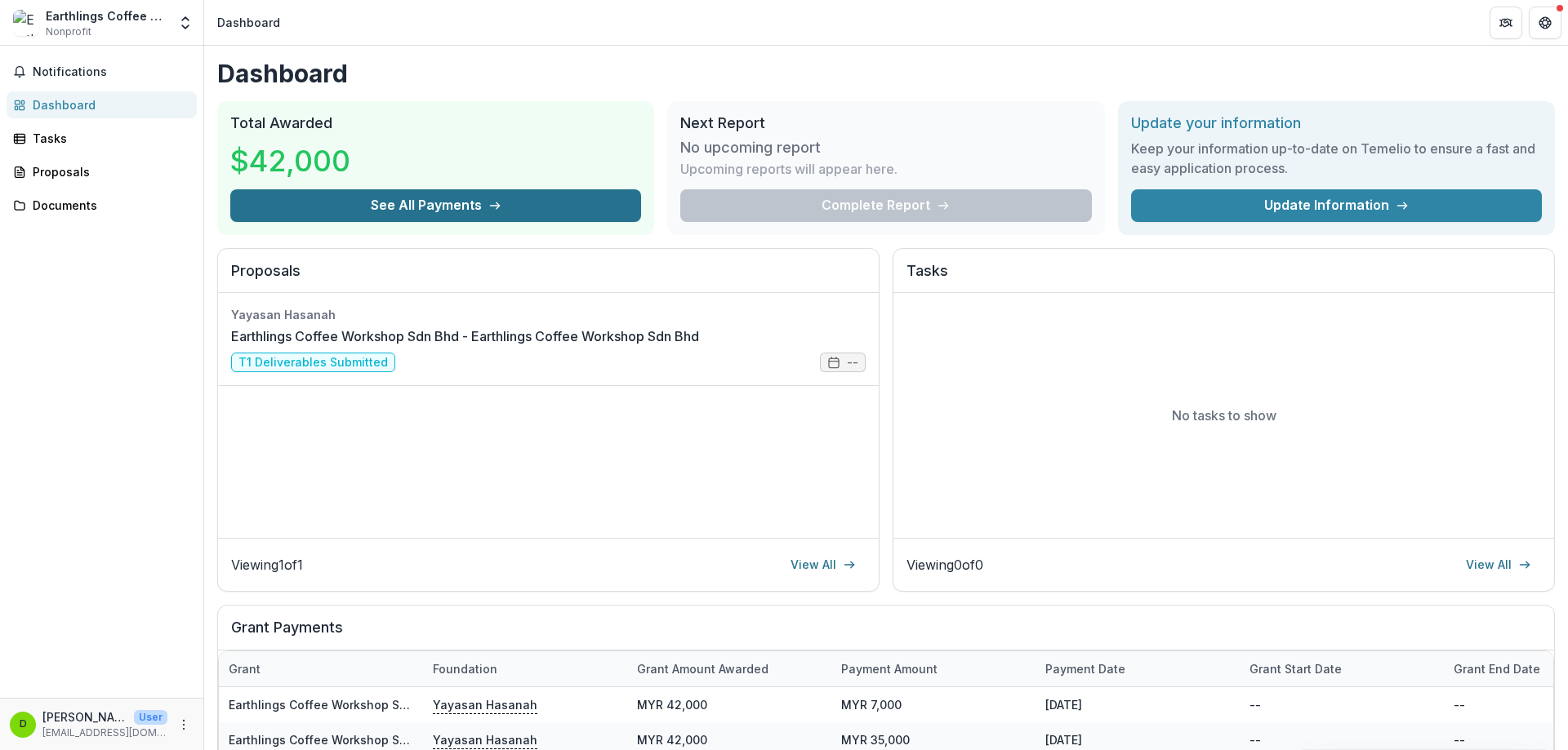
click at [522, 214] on button "See All Payments" at bounding box center [435, 206] width 411 height 33
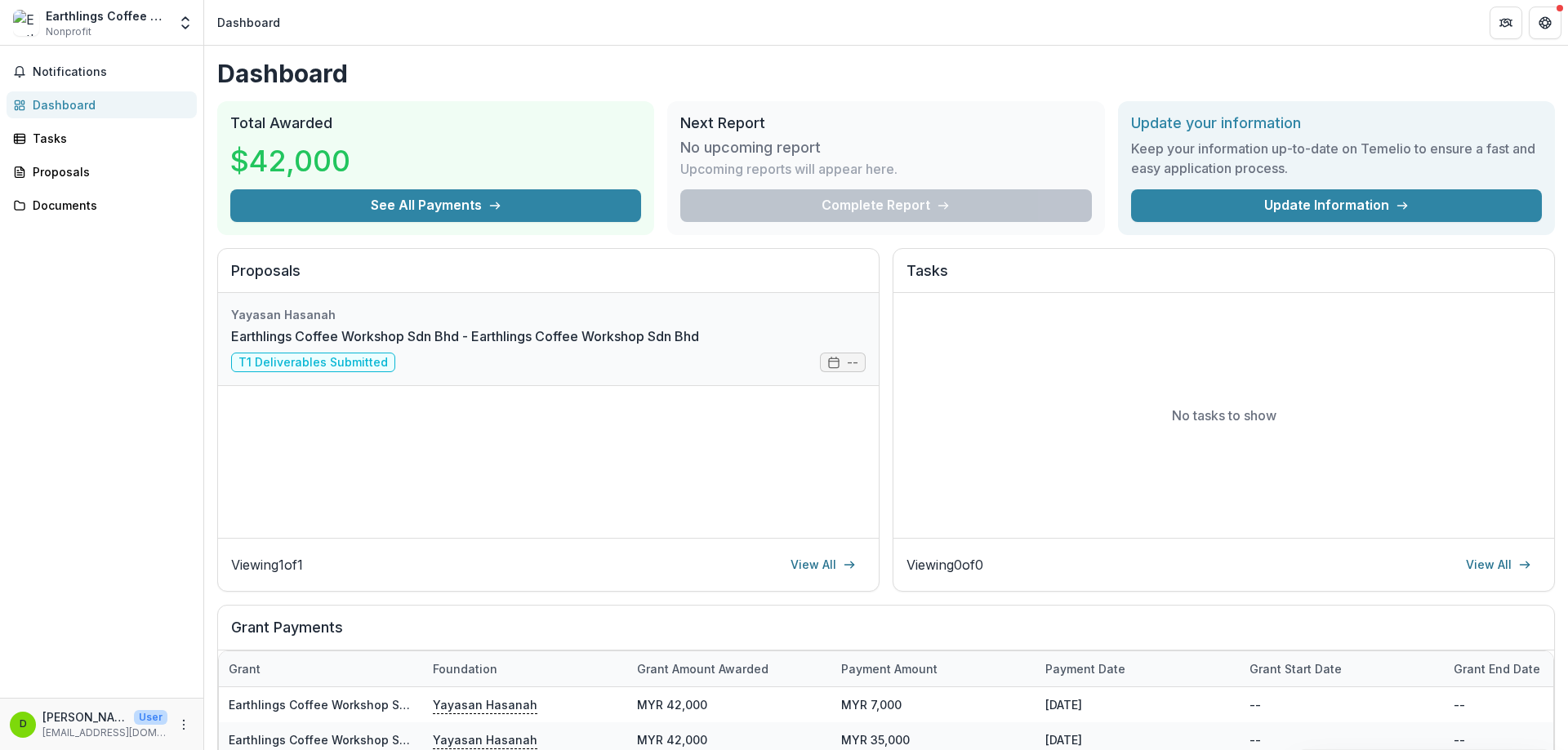
click at [418, 340] on link "Earthlings Coffee Workshop Sdn Bhd - Earthlings Coffee Workshop Sdn Bhd" at bounding box center [465, 336] width 468 height 20
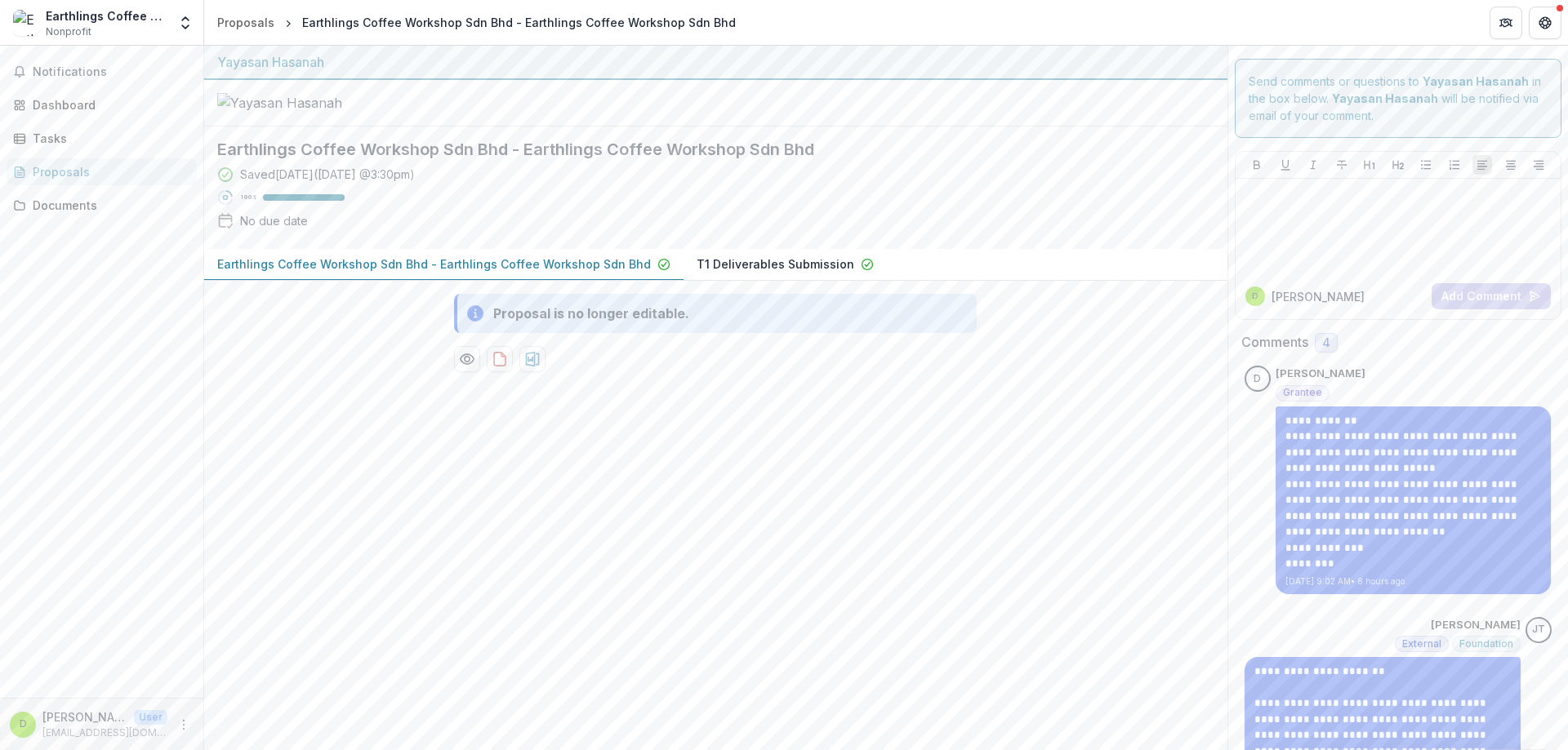
click at [626, 273] on p "Earthlings Coffee Workshop Sdn Bhd - Earthlings Coffee Workshop Sdn Bhd" at bounding box center [434, 264] width 433 height 17
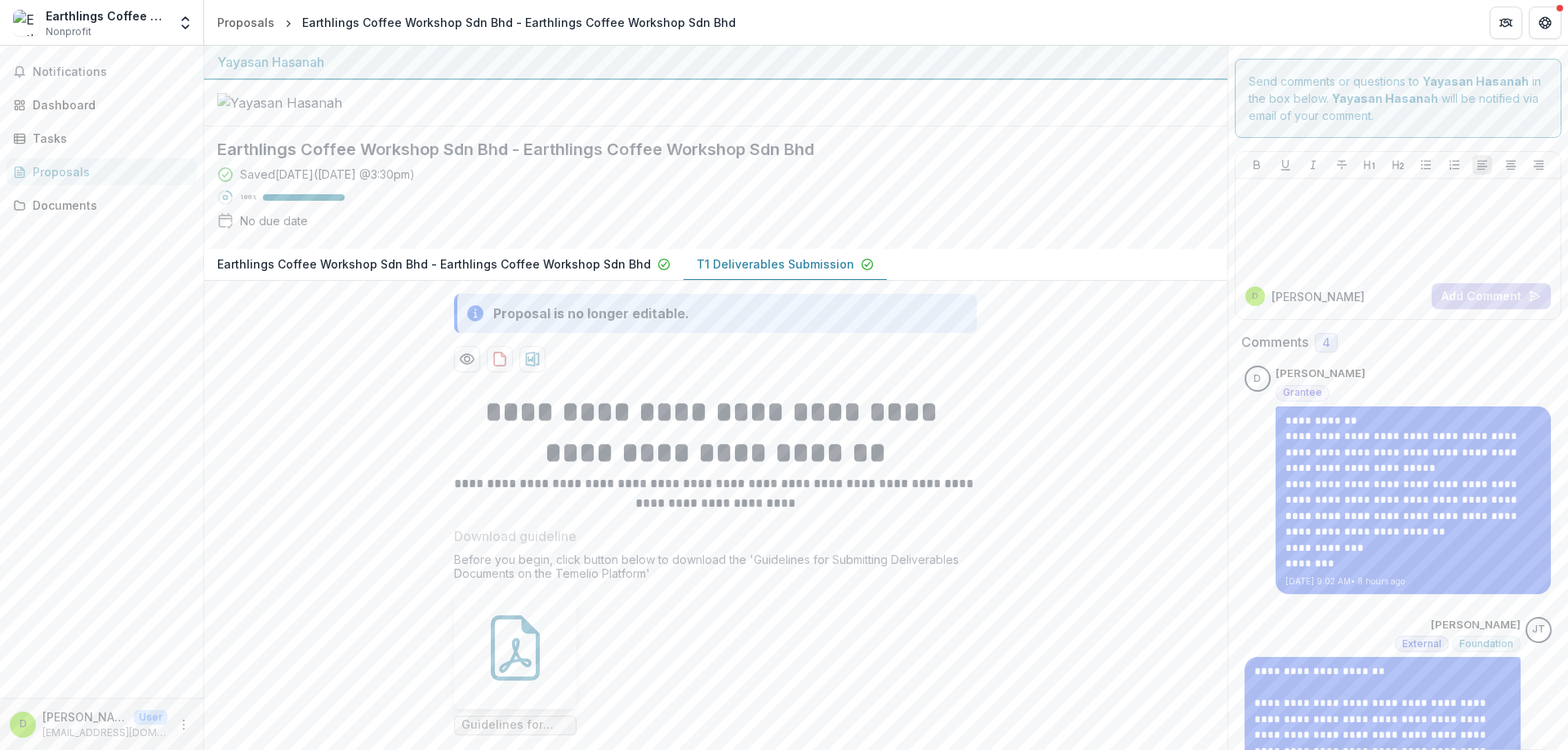
click at [724, 273] on p "T1 Deliverables Submission" at bounding box center [776, 264] width 158 height 17
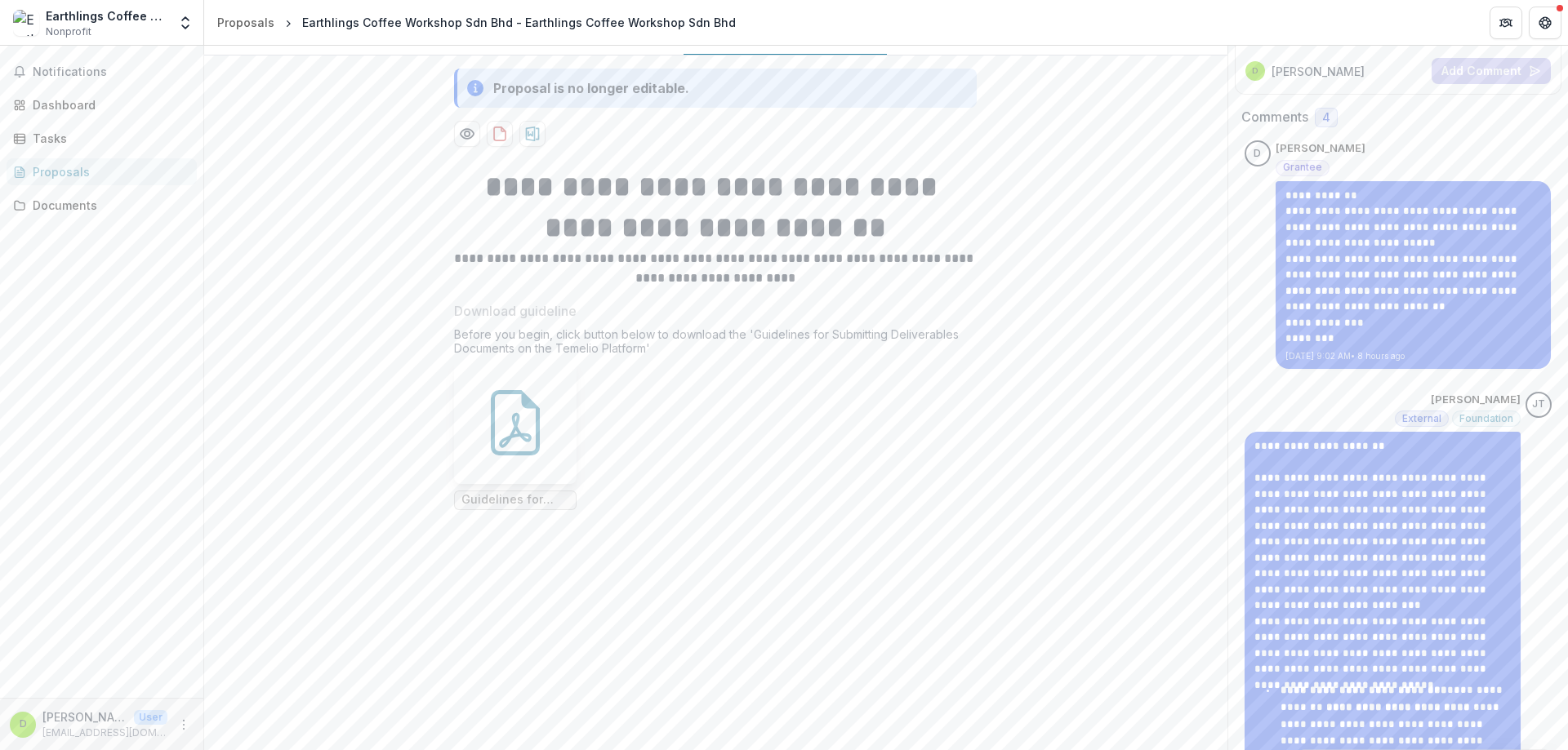
scroll to position [82, 0]
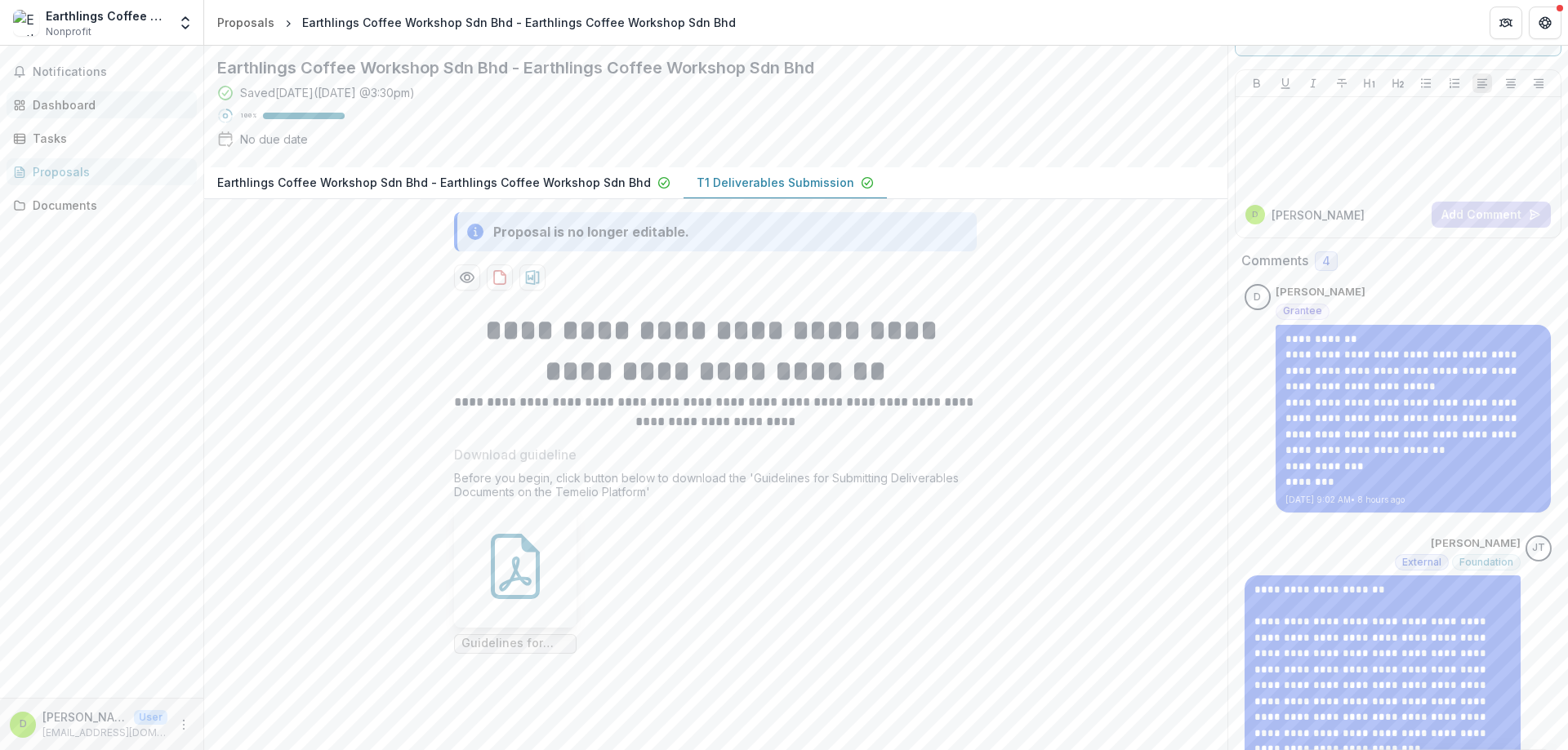
click at [54, 100] on div "Dashboard" at bounding box center [108, 104] width 151 height 17
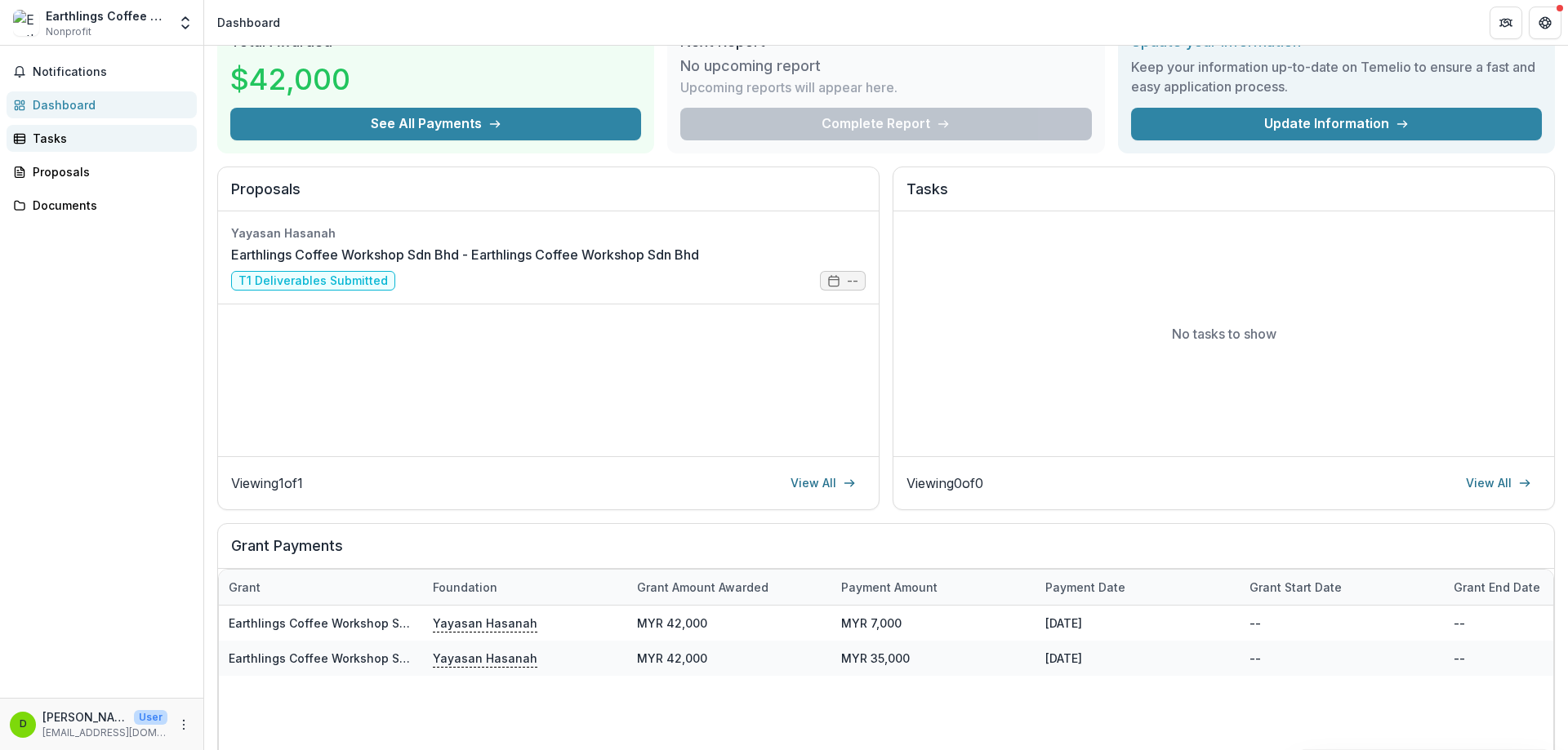
click at [68, 142] on div "Tasks" at bounding box center [108, 138] width 151 height 17
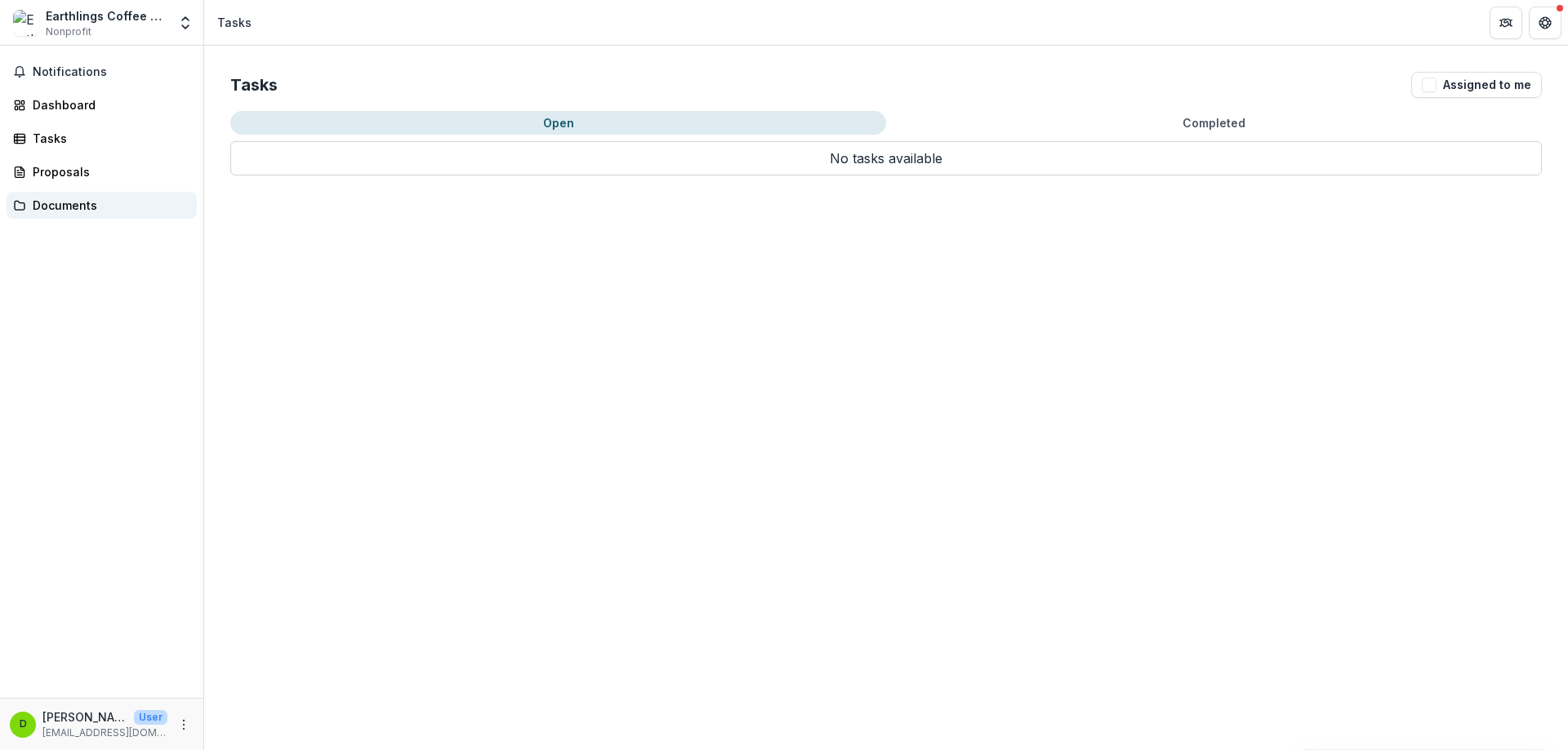
click at [118, 207] on div "Documents" at bounding box center [108, 205] width 151 height 17
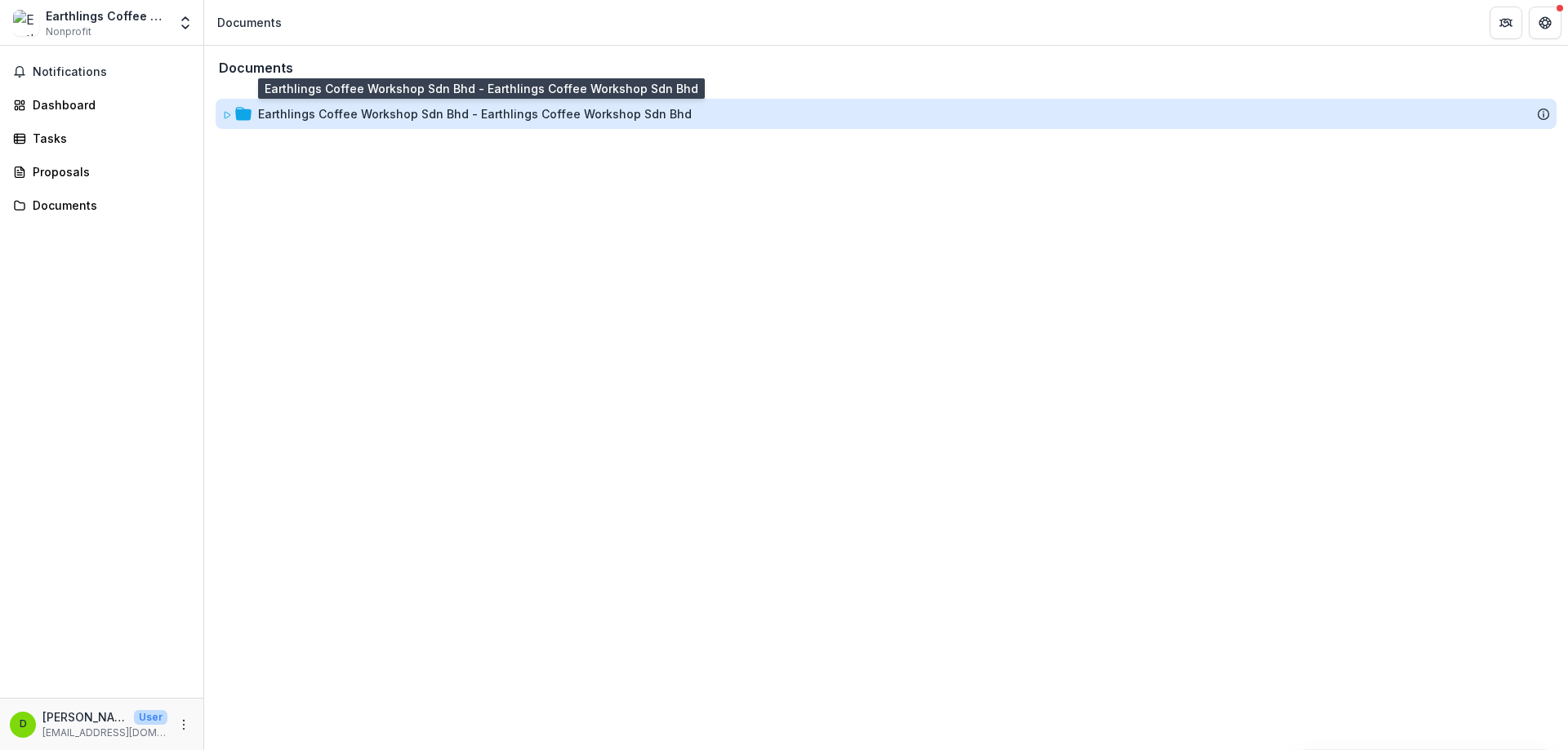
click at [472, 118] on div "Earthlings Coffee Workshop Sdn Bhd - Earthlings Coffee Workshop Sdn Bhd" at bounding box center [475, 113] width 433 height 17
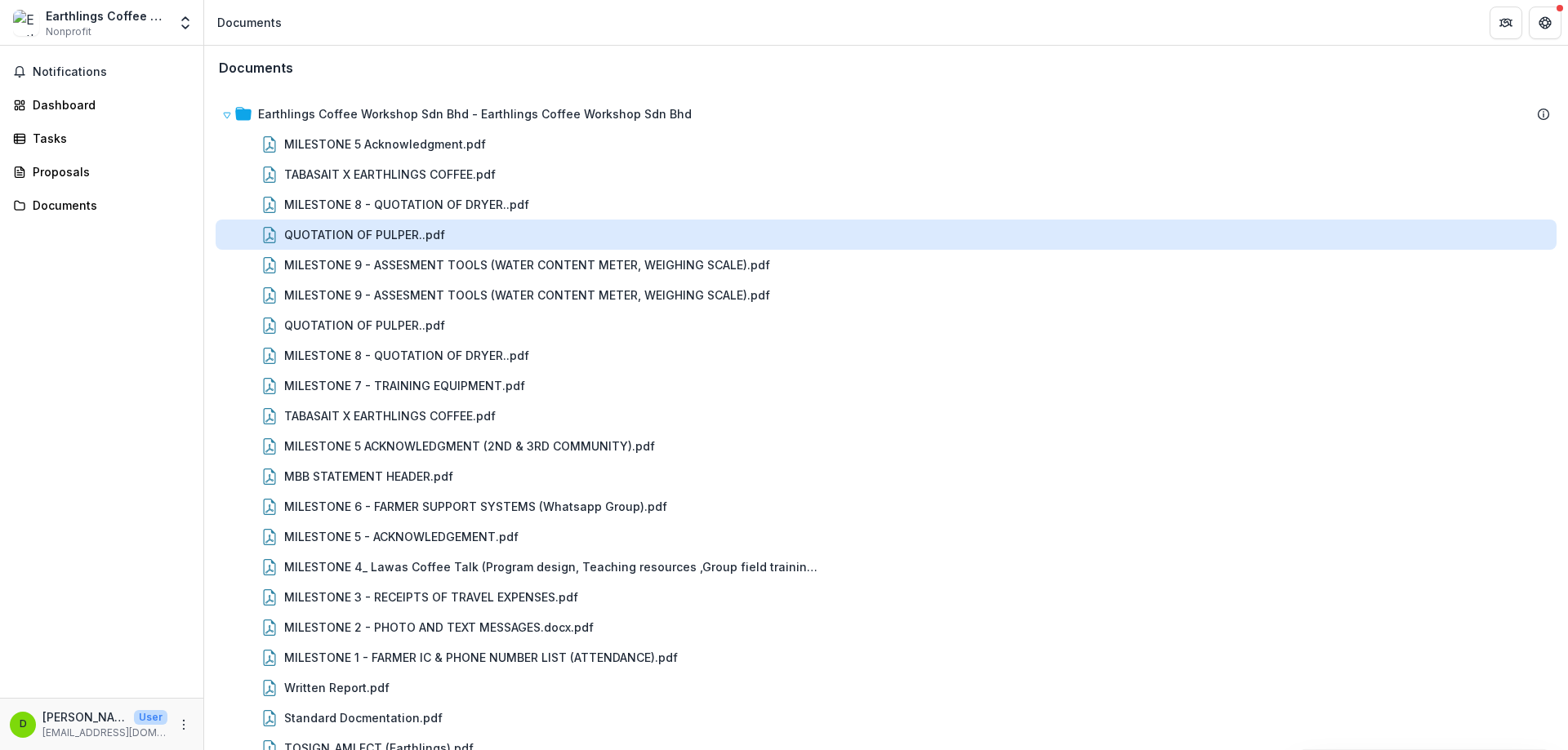
scroll to position [54, 0]
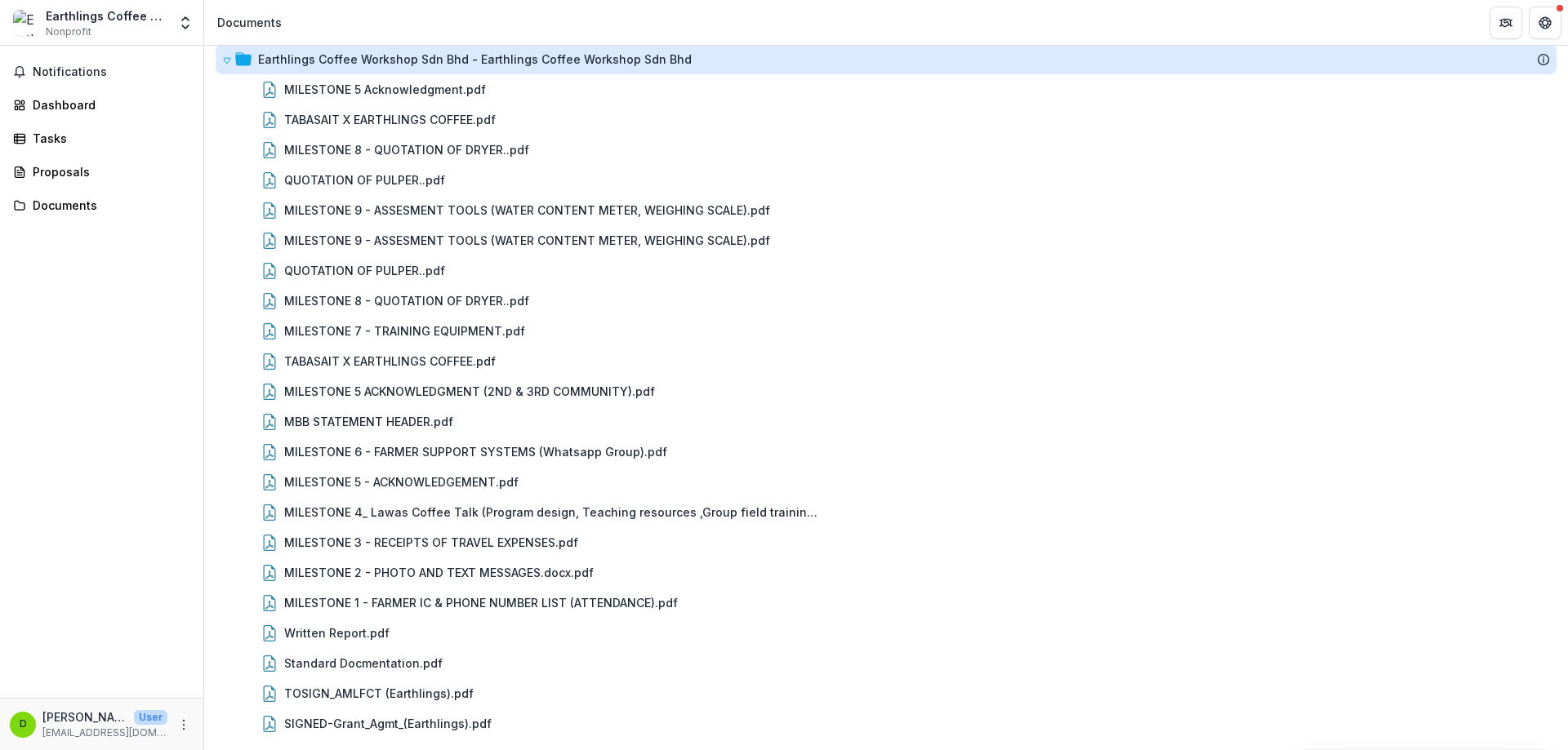
click at [458, 68] on div "Earthlings Coffee Workshop Sdn Bhd - Earthlings Coffee Workshop Sdn Bhd" at bounding box center [475, 59] width 433 height 17
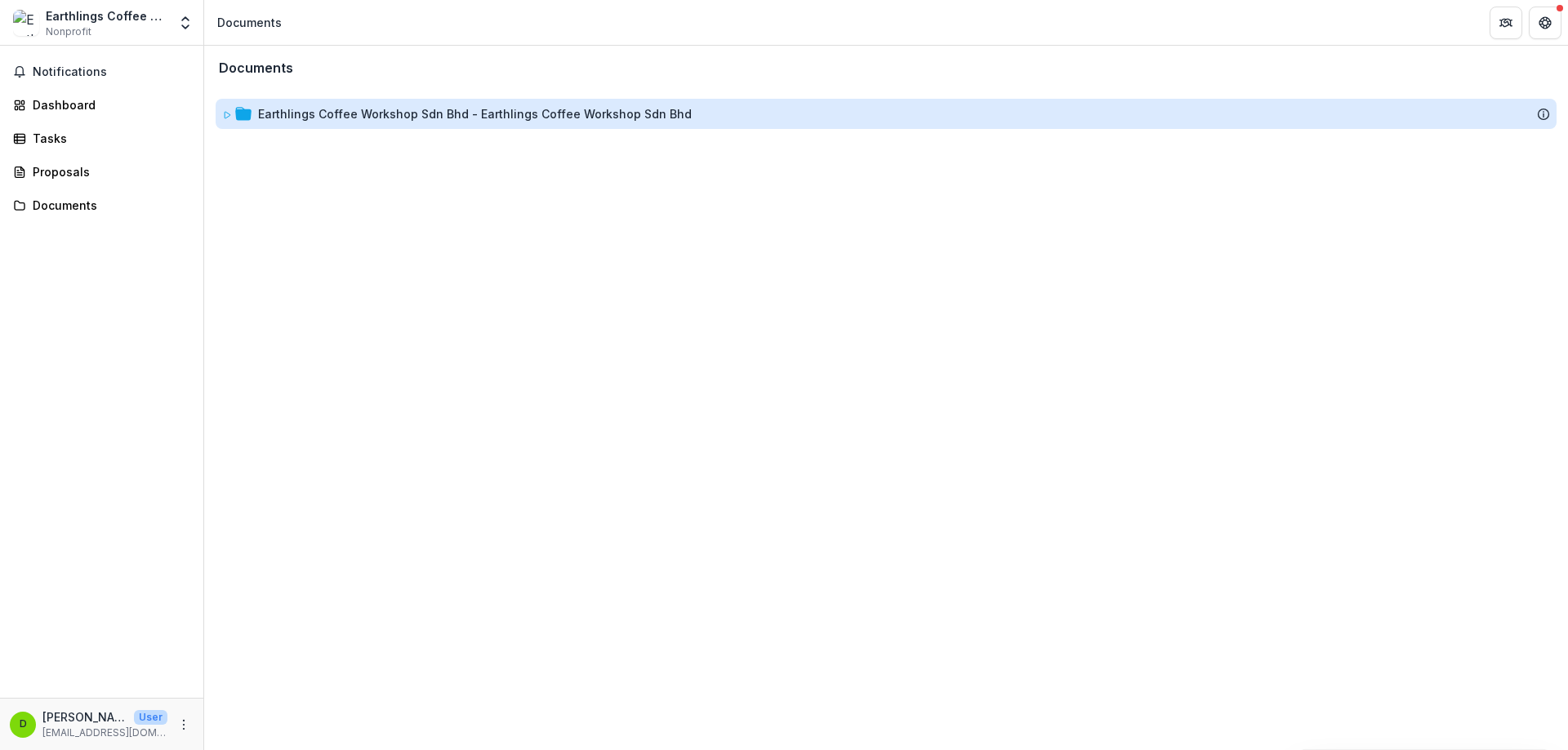
click at [458, 68] on div "Documents" at bounding box center [886, 68] width 1360 height 42
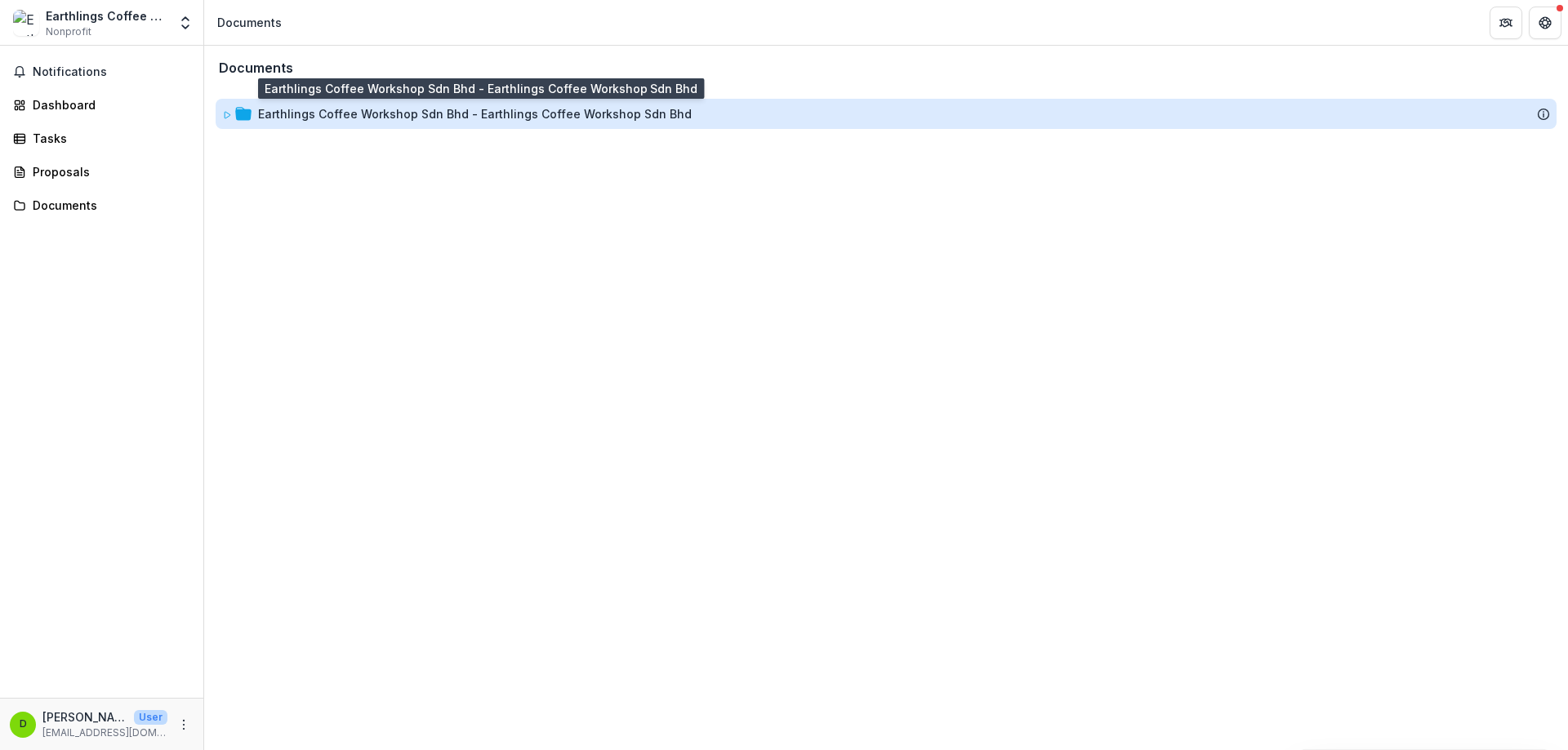
click at [439, 120] on div "Earthlings Coffee Workshop Sdn Bhd - Earthlings Coffee Workshop Sdn Bhd" at bounding box center [475, 113] width 433 height 17
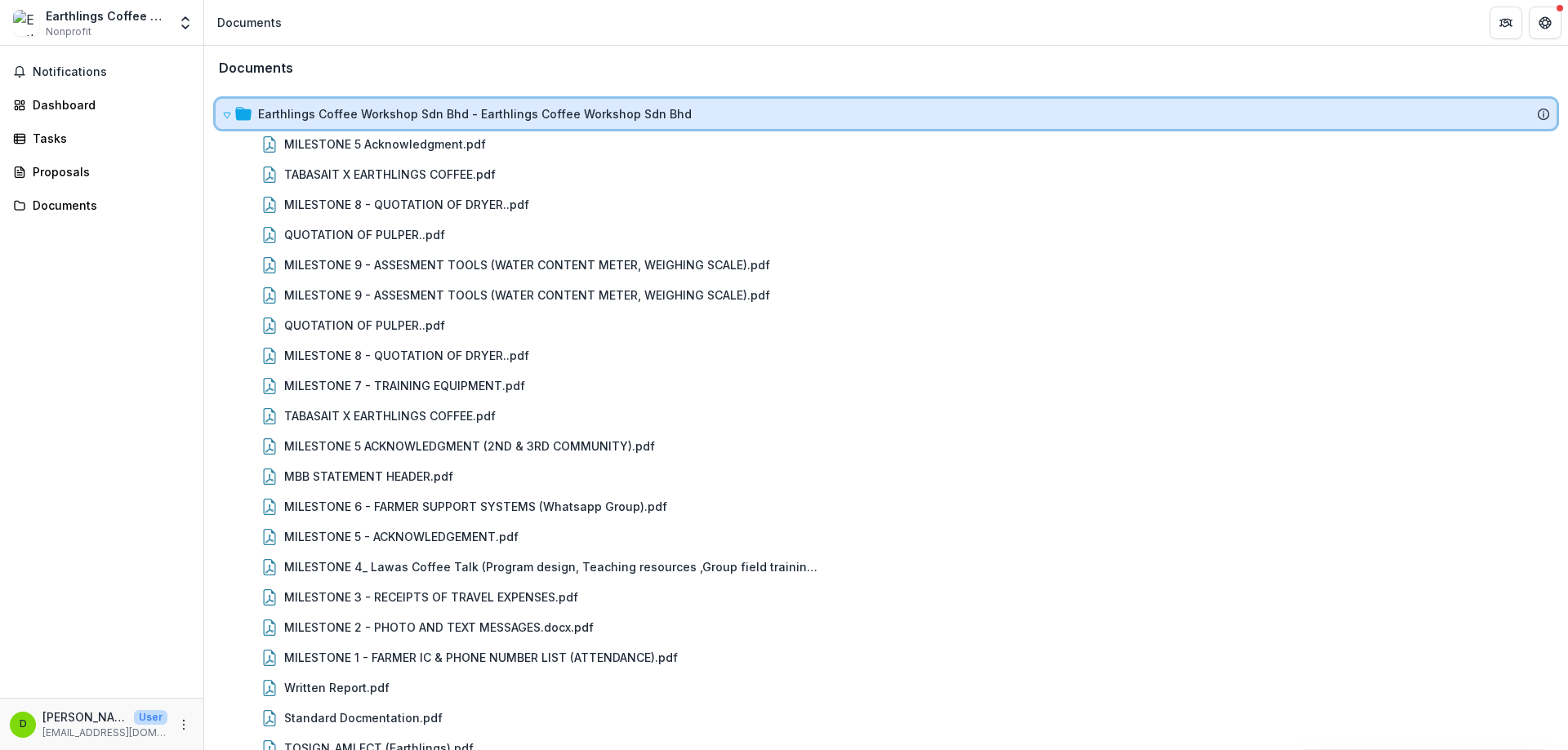
click at [1537, 115] on icon at bounding box center [1544, 114] width 13 height 13
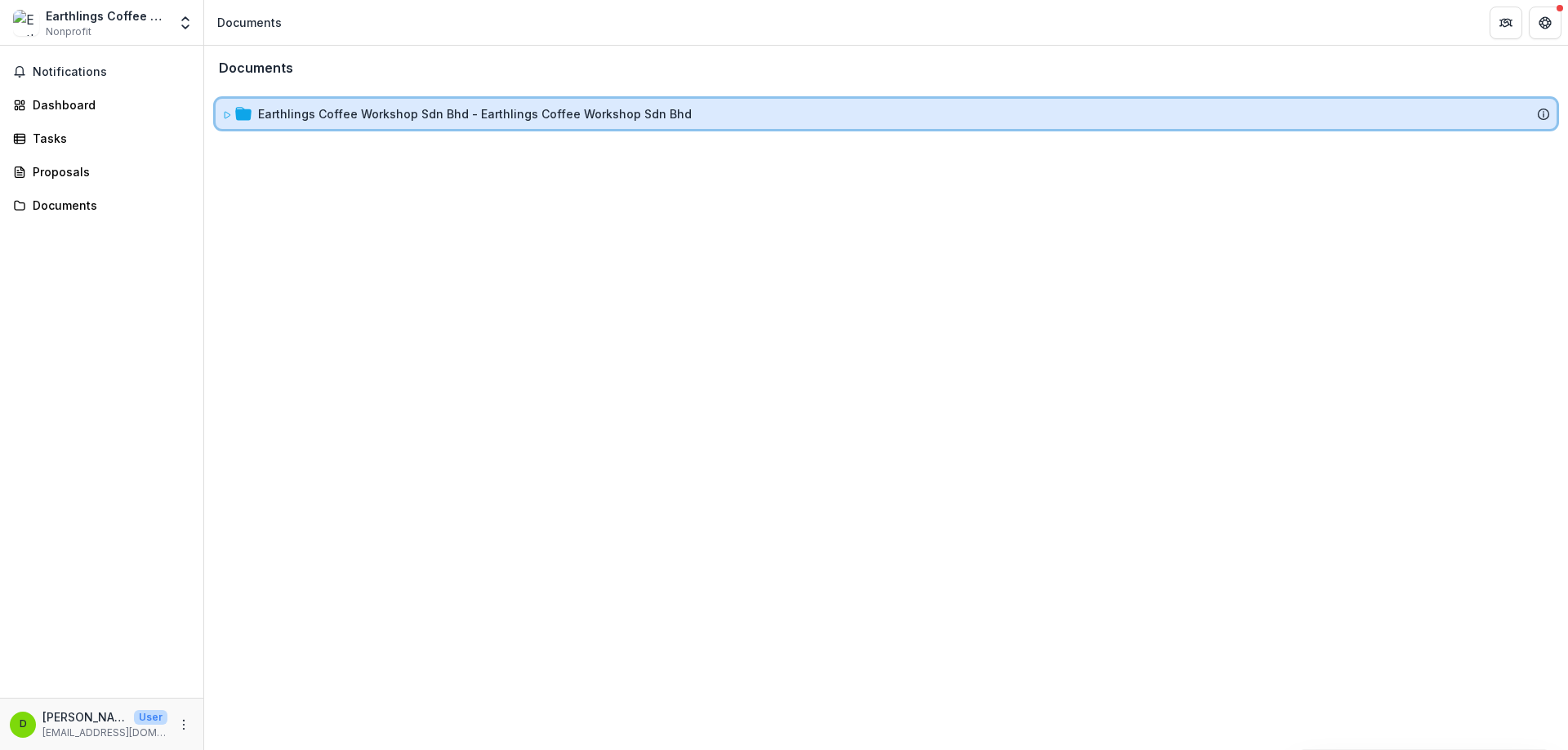
click at [1534, 115] on div "Earthlings Coffee Workshop Sdn Bhd - Earthlings Coffee Workshop Sdn Bhd" at bounding box center [904, 113] width 1292 height 17
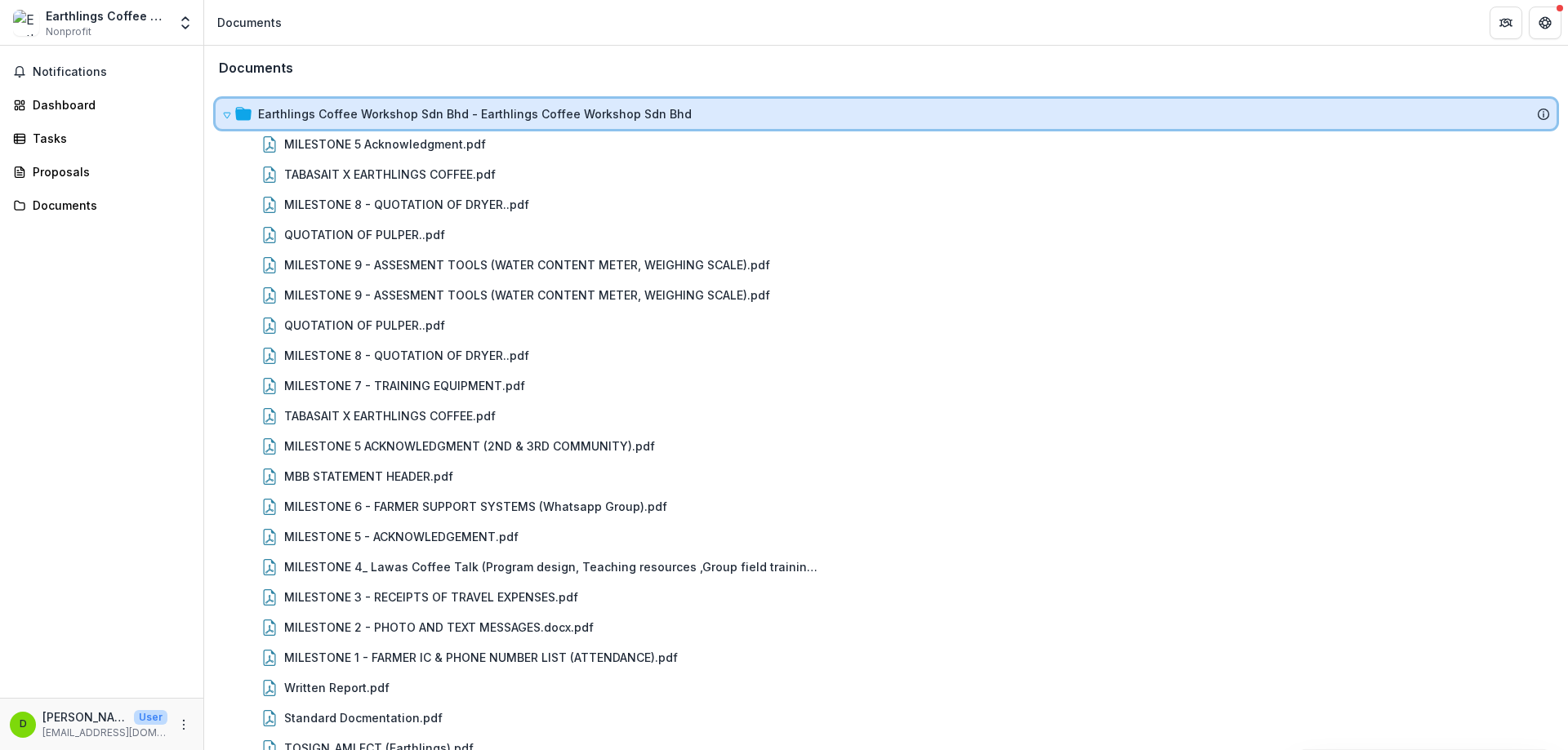
click at [220, 112] on div "Earthlings Coffee Workshop Sdn Bhd - Earthlings Coffee Workshop Sdn Bhd" at bounding box center [886, 113] width 1341 height 30
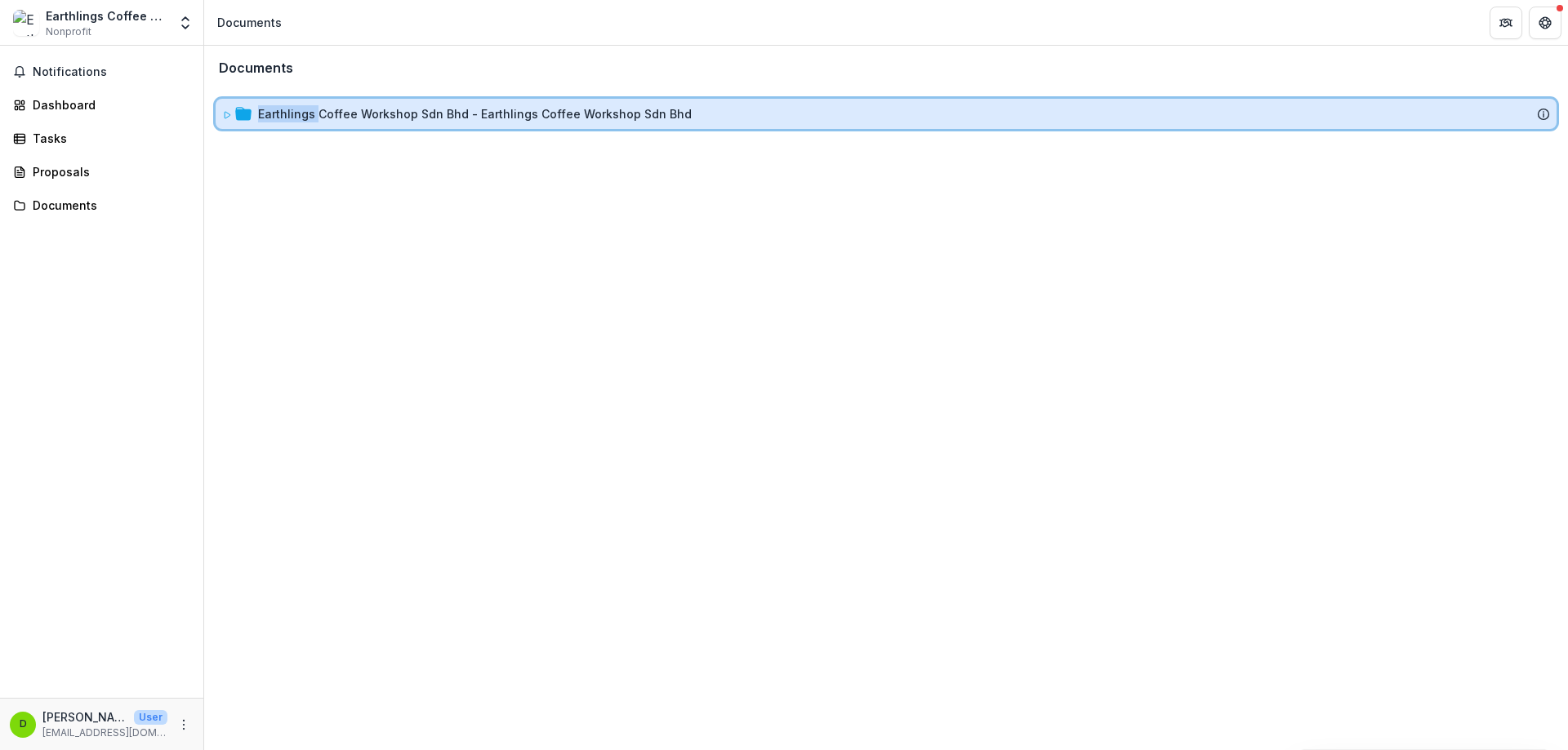
click at [220, 111] on div "Earthlings Coffee Workshop Sdn Bhd - Earthlings Coffee Workshop Sdn Bhd" at bounding box center [886, 113] width 1341 height 30
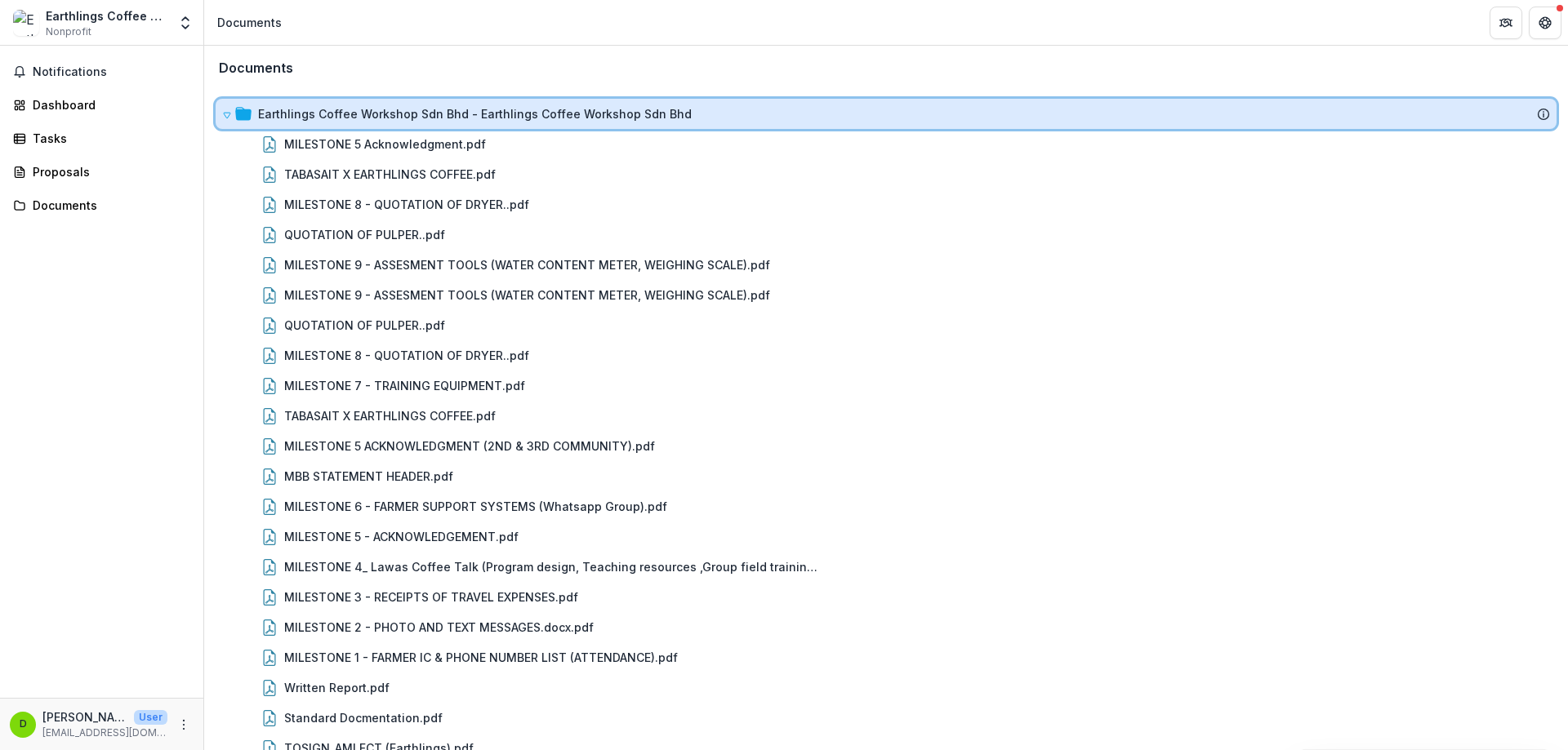
click at [250, 110] on icon at bounding box center [243, 113] width 16 height 13
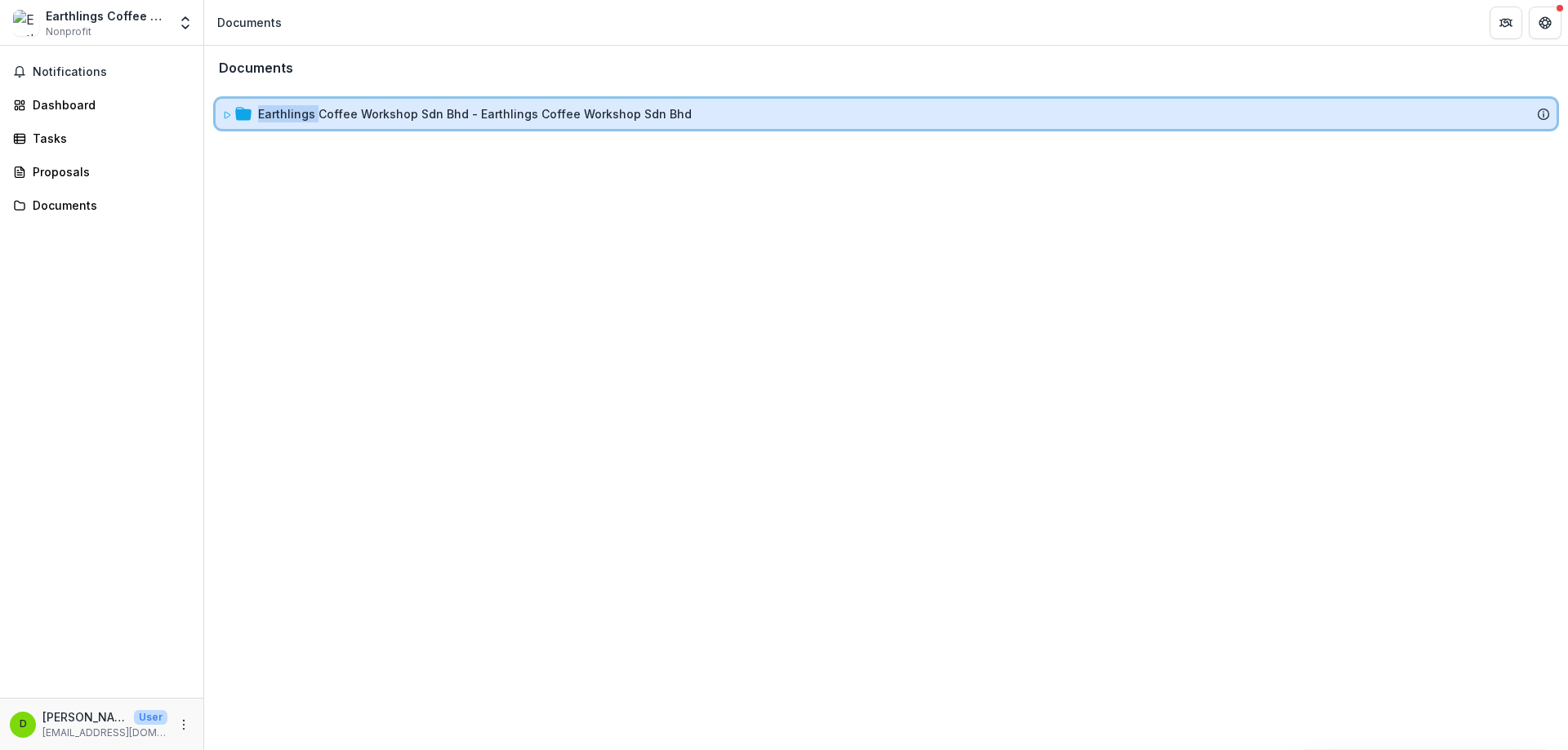
click at [250, 110] on icon at bounding box center [243, 113] width 16 height 13
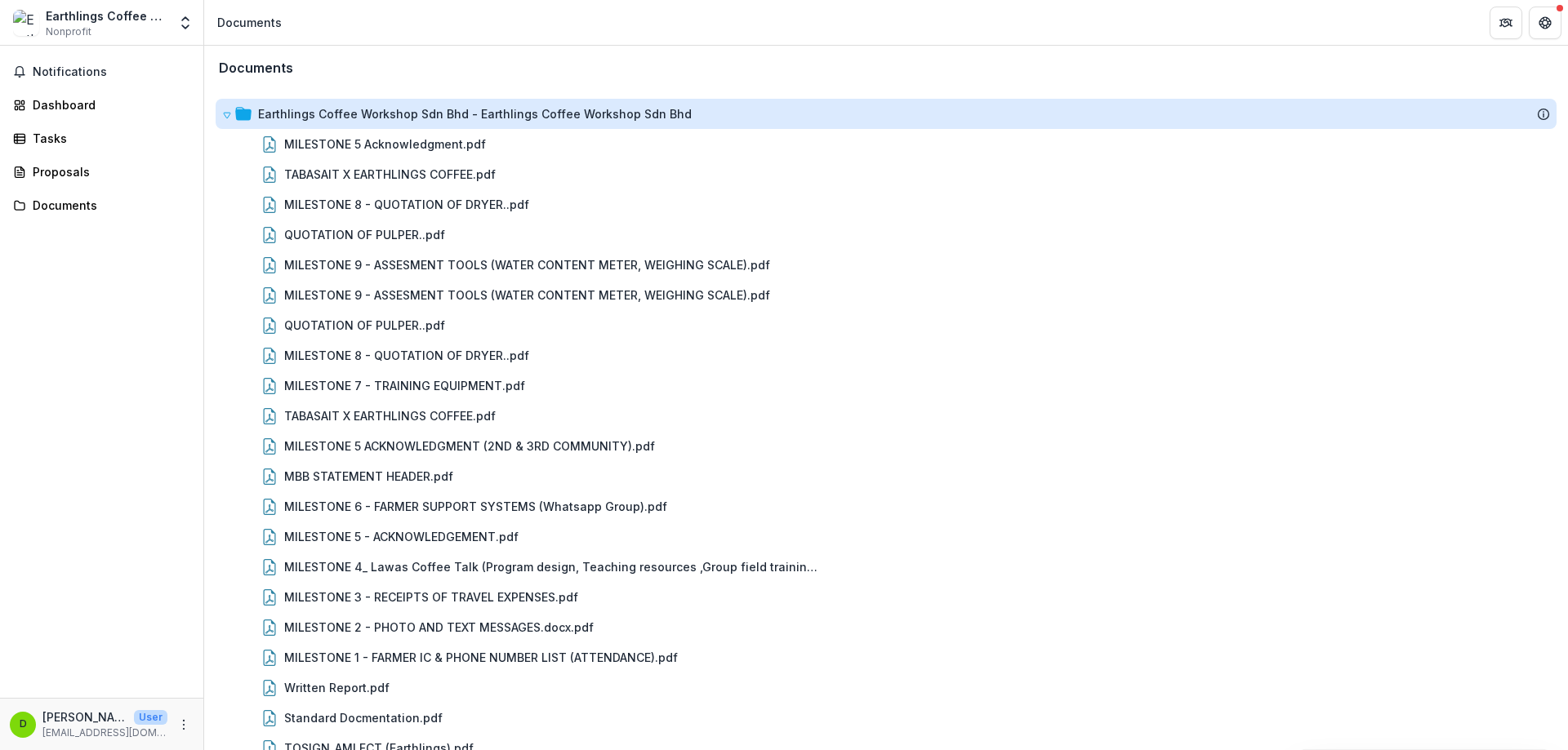
click at [392, 106] on div "Earthlings Coffee Workshop Sdn Bhd - Earthlings Coffee Workshop Sdn Bhd" at bounding box center [475, 113] width 433 height 17
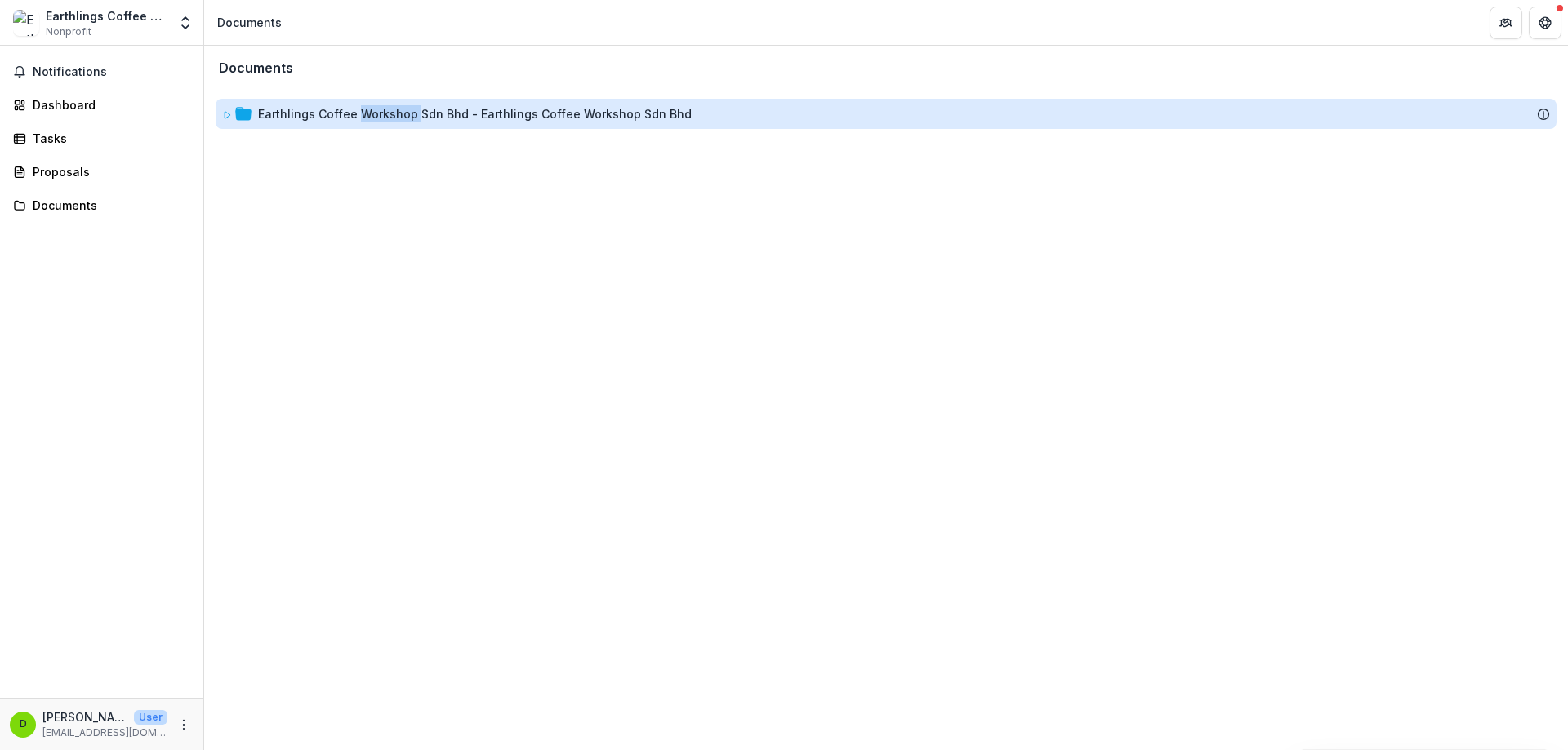
click at [392, 106] on div "Earthlings Coffee Workshop Sdn Bhd - Earthlings Coffee Workshop Sdn Bhd" at bounding box center [475, 113] width 433 height 17
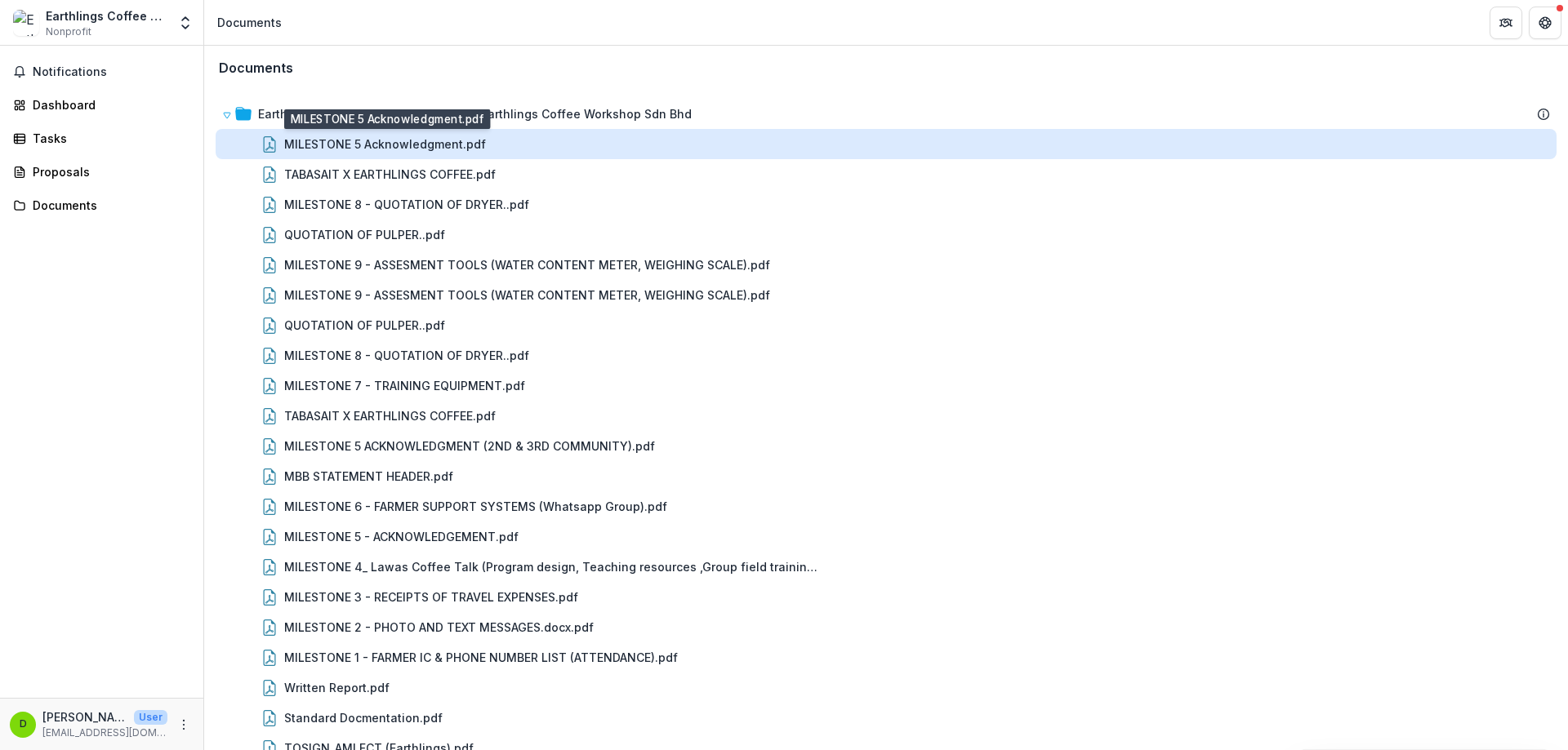
click at [404, 149] on div "MILESTONE 5 Acknowledgment.pdf" at bounding box center [385, 144] width 202 height 17
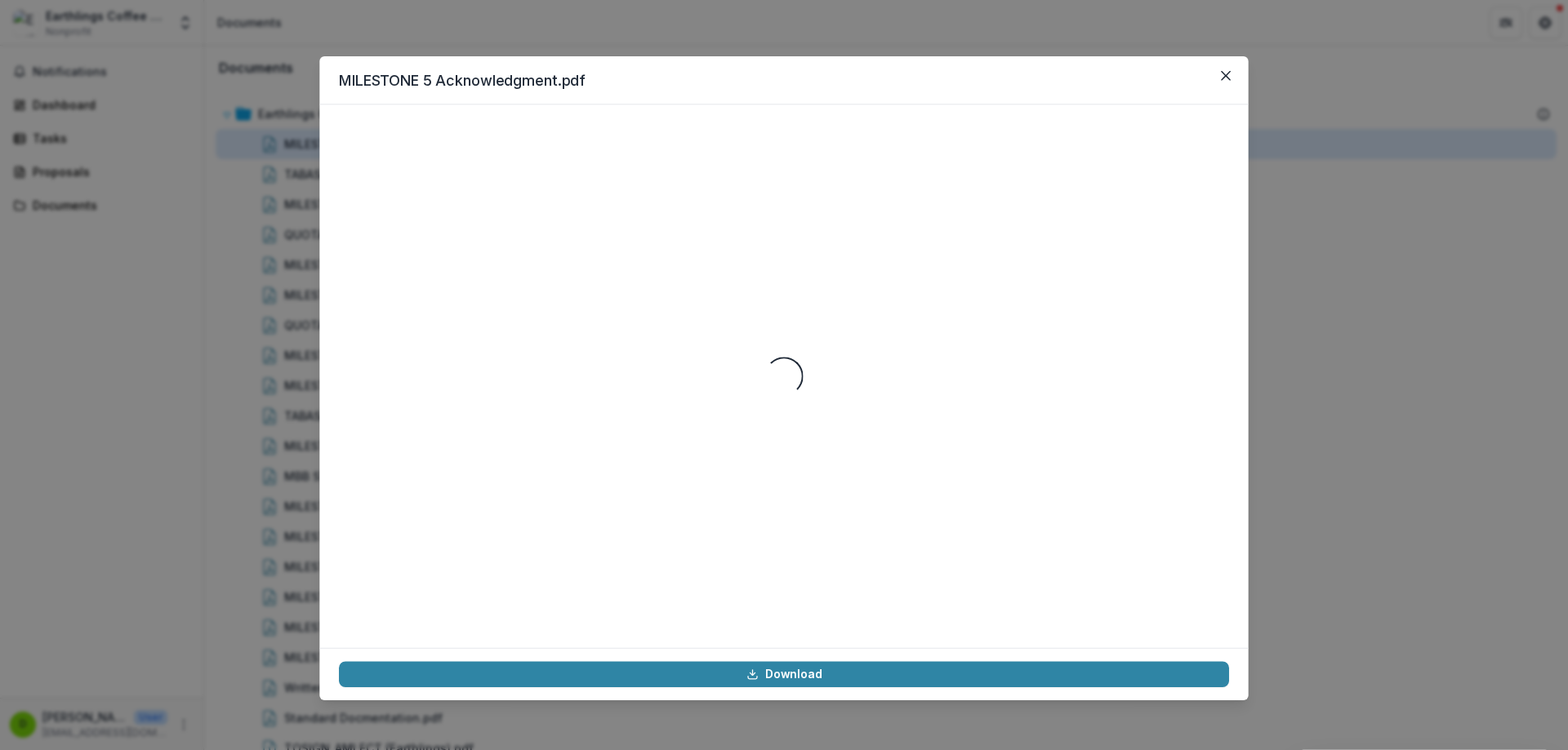
click at [404, 149] on div "Loading..." at bounding box center [784, 376] width 890 height 505
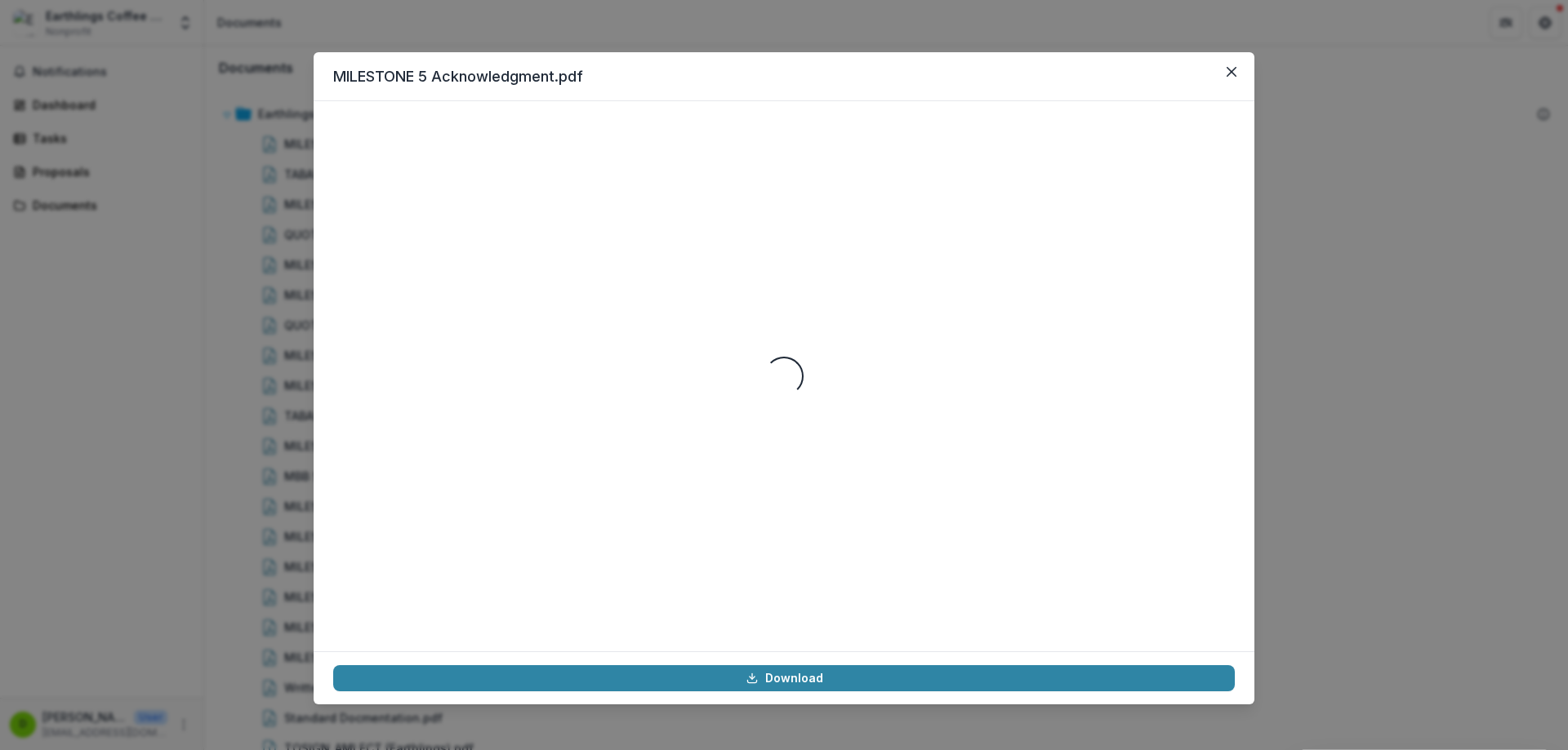
drag, startPoint x: 1240, startPoint y: 77, endPoint x: 1171, endPoint y: 88, distance: 69.9
click at [1239, 76] on button "Close" at bounding box center [1231, 72] width 26 height 26
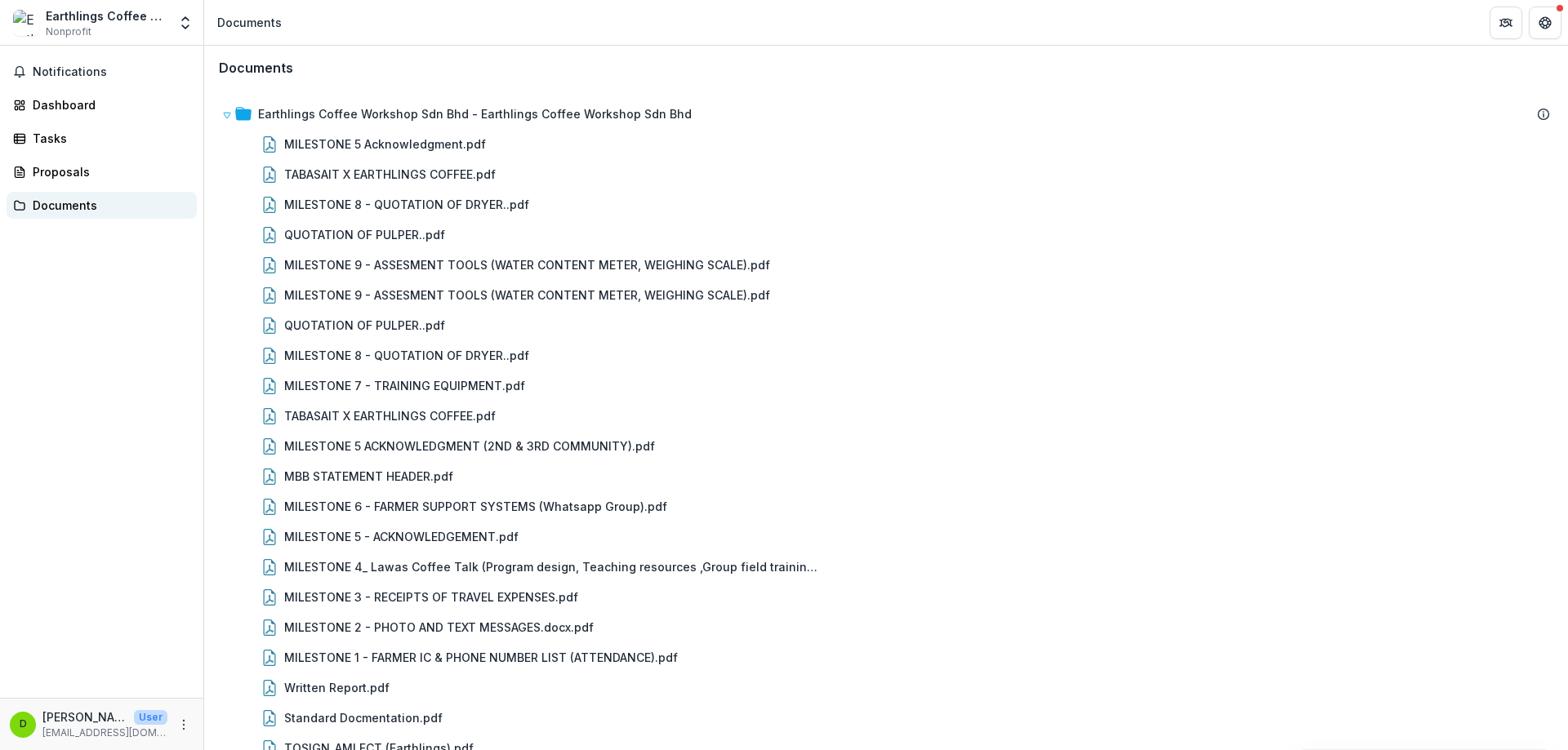
click at [153, 194] on link "Documents" at bounding box center [102, 206] width 190 height 27
click at [144, 215] on link "Documents" at bounding box center [102, 206] width 190 height 27
click at [145, 178] on div "Proposals" at bounding box center [108, 171] width 151 height 17
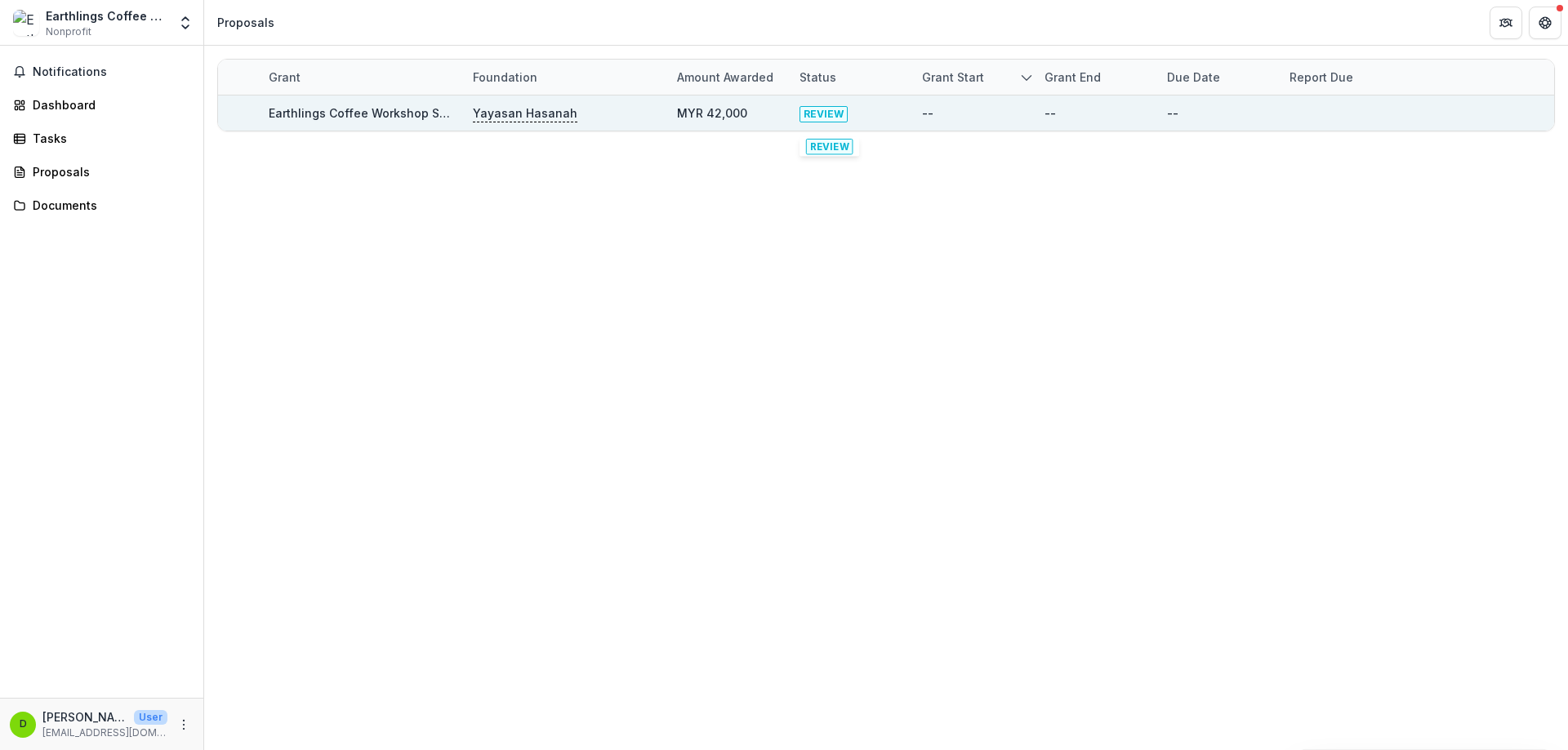
click at [833, 120] on span "REVIEW" at bounding box center [823, 114] width 48 height 16
click at [826, 113] on span "REVIEW" at bounding box center [823, 114] width 48 height 16
click at [536, 120] on p "Yayasan Hasanah" at bounding box center [525, 113] width 104 height 18
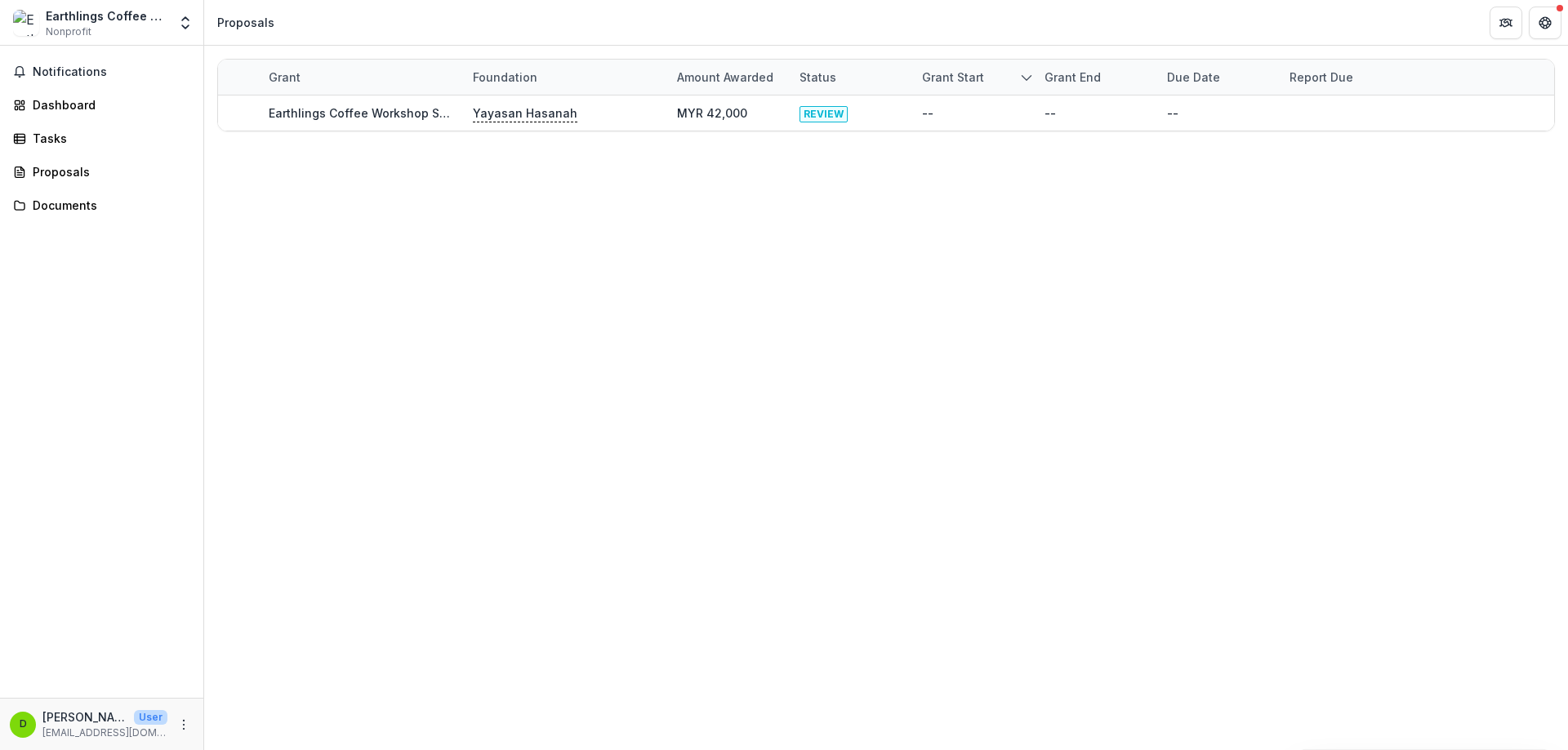
click at [973, 87] on div "Grant start" at bounding box center [973, 77] width 122 height 35
click at [788, 190] on div "Grant Foundation Amount awarded Status Grant start Grant end Due Date Report Du…" at bounding box center [886, 398] width 1364 height 705
